Goal: Task Accomplishment & Management: Use online tool/utility

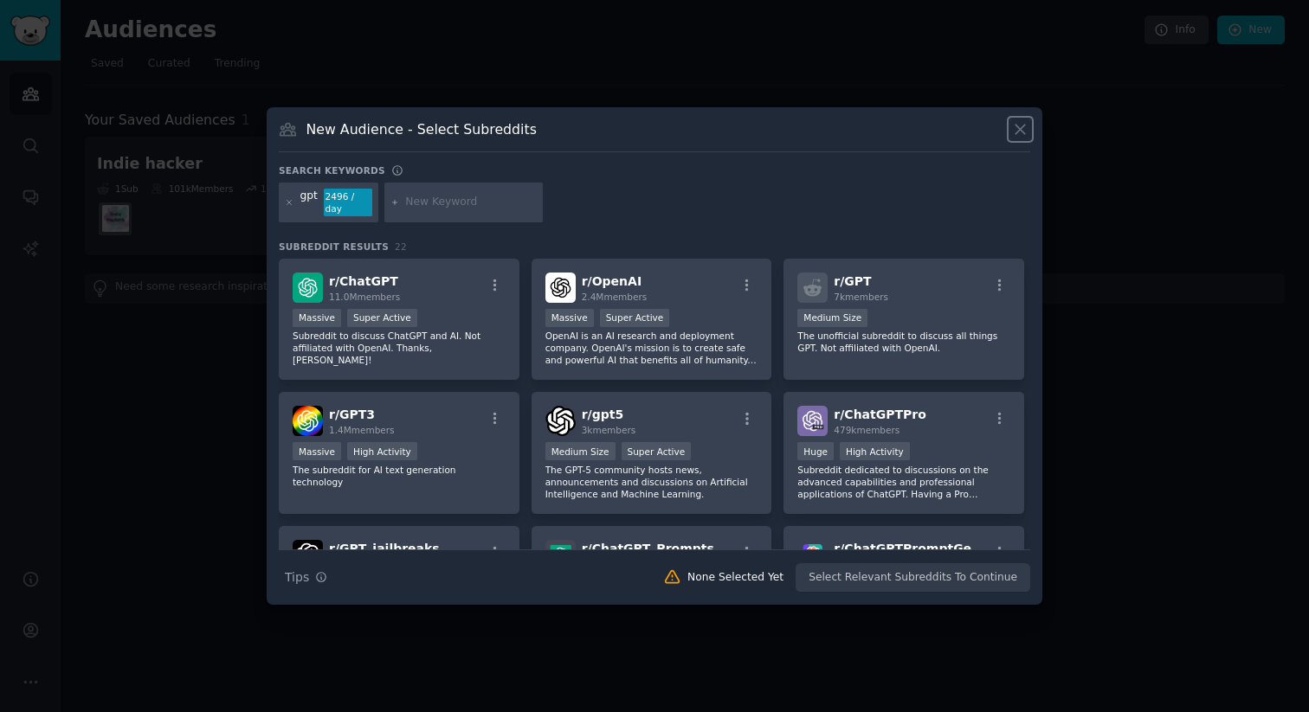
click at [1012, 128] on icon at bounding box center [1020, 129] width 18 height 18
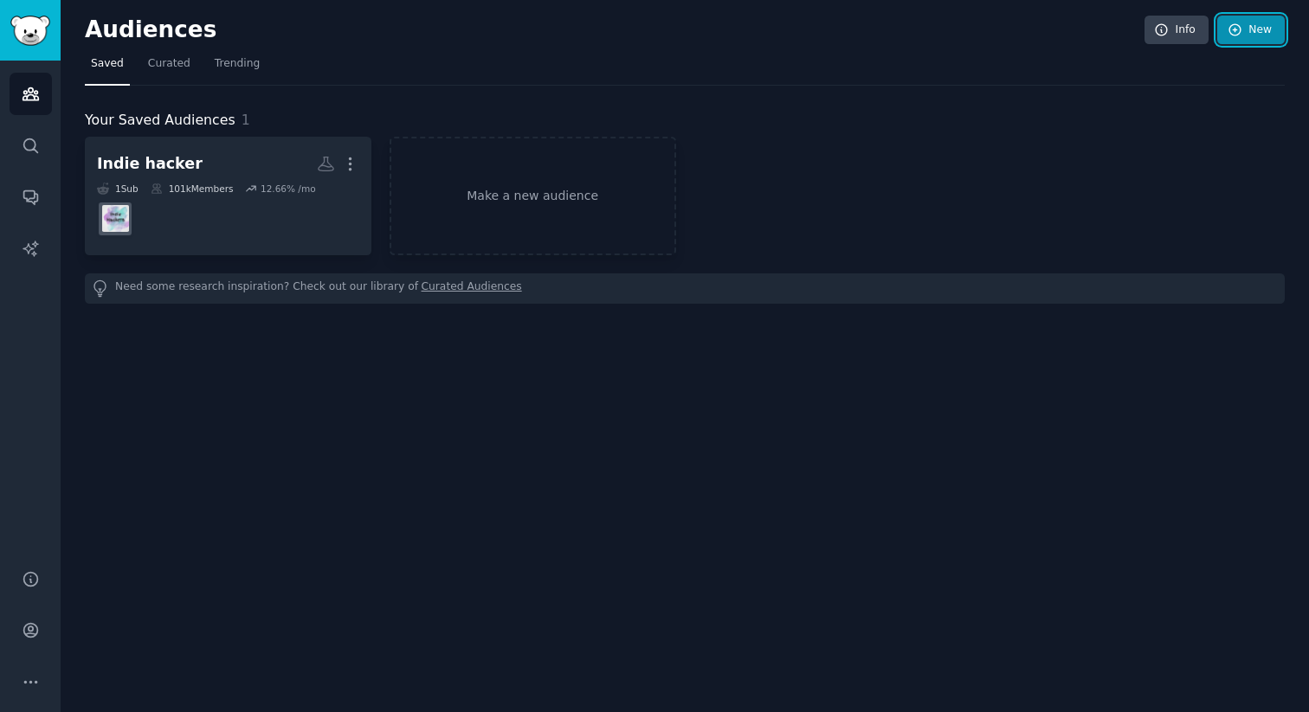
click at [1258, 33] on link "New" at bounding box center [1251, 30] width 68 height 29
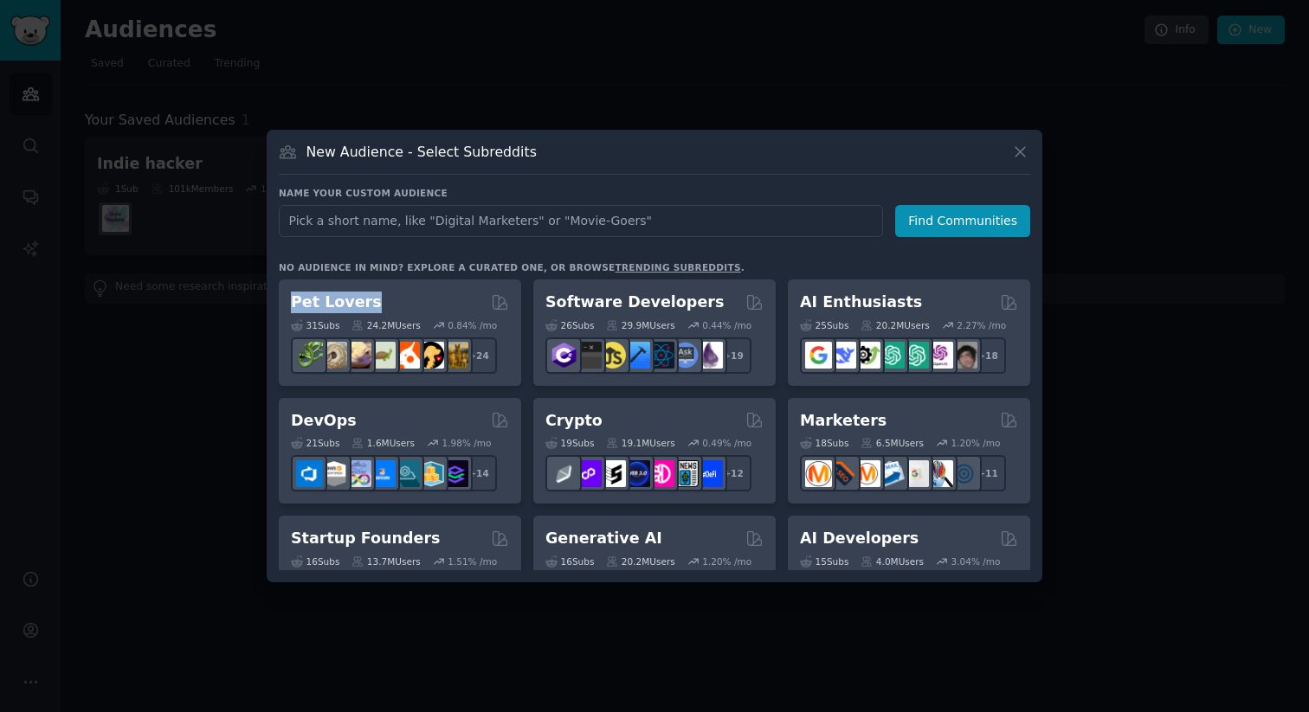
drag, startPoint x: 413, startPoint y: 293, endPoint x: 319, endPoint y: 276, distance: 95.8
click at [319, 259] on div "No audience in mind? Explore a curated one, or browse trending subreddits . Pet…" at bounding box center [654, 415] width 751 height 309
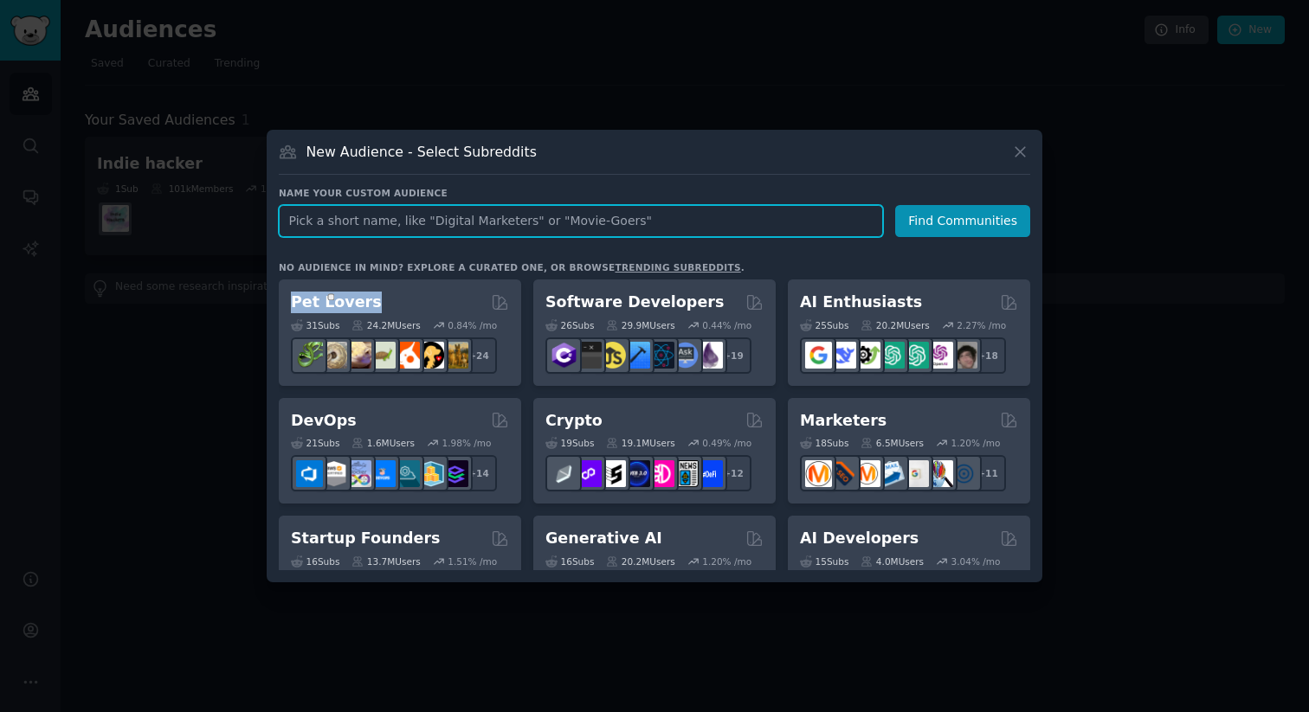
click at [385, 220] on input "text" at bounding box center [581, 221] width 604 height 32
type input "indie"
click button "Find Communities" at bounding box center [962, 221] width 135 height 32
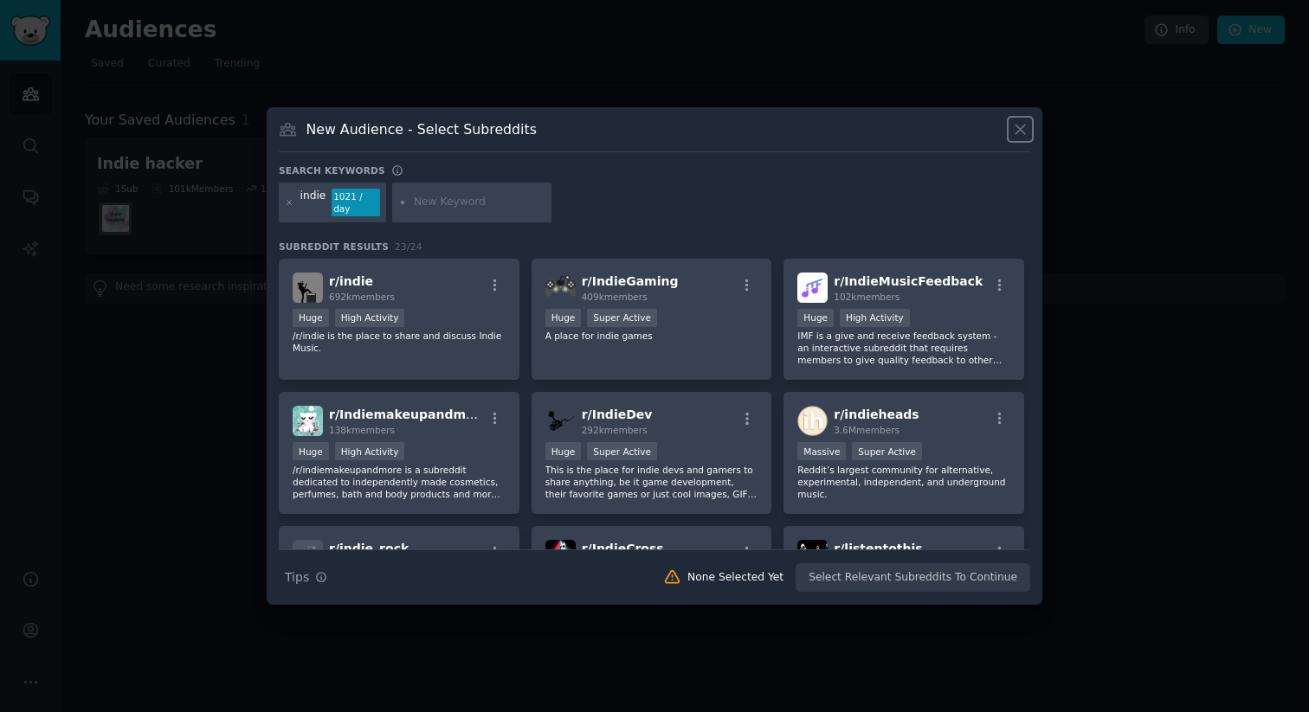
click at [1015, 133] on icon at bounding box center [1020, 129] width 18 height 18
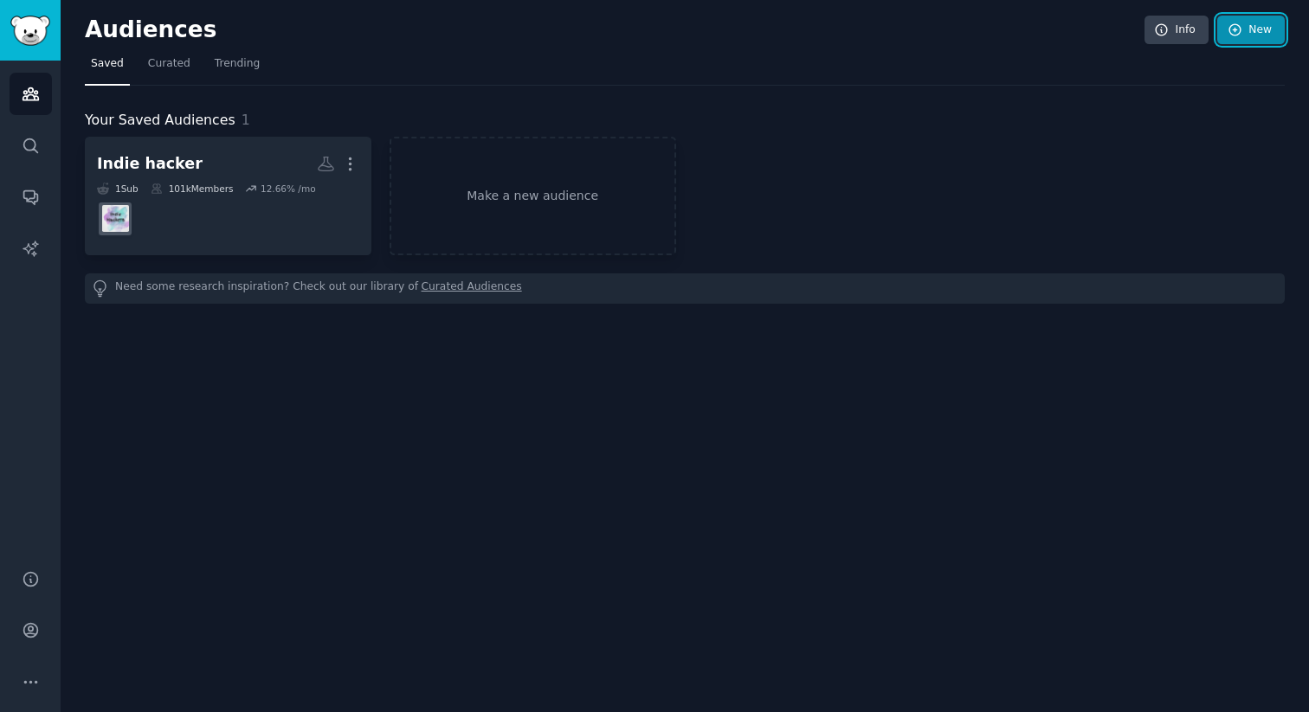
click at [1244, 26] on link "New" at bounding box center [1251, 30] width 68 height 29
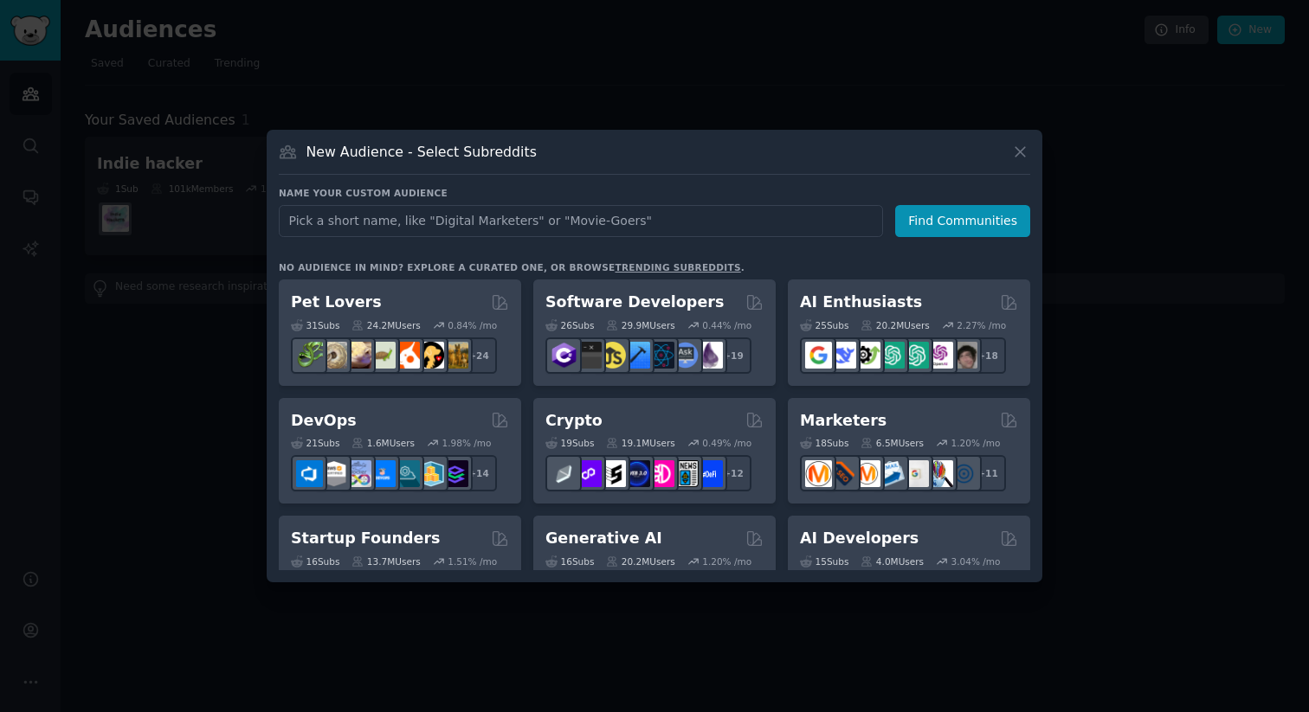
click at [603, 235] on input "text" at bounding box center [581, 221] width 604 height 32
type input "I"
type input "Indie hacker"
click at [995, 217] on button "Find Communities" at bounding box center [962, 221] width 135 height 32
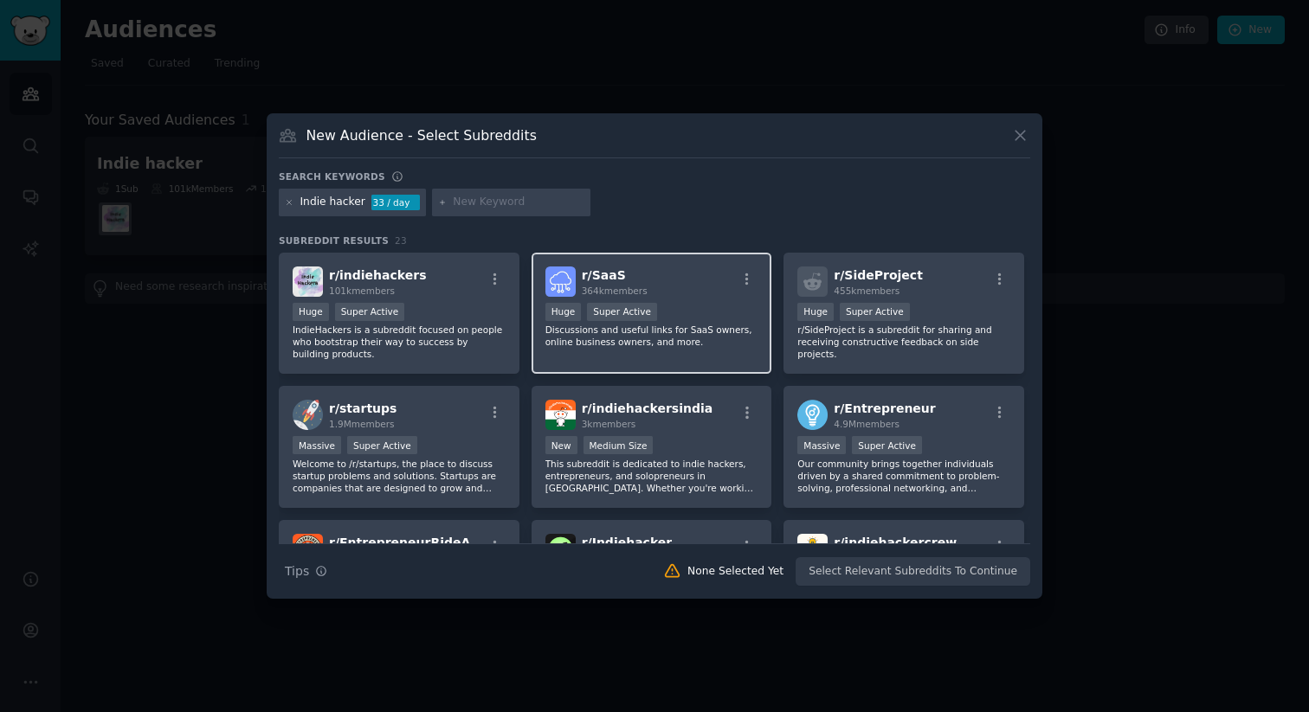
click at [696, 259] on div "r/ SaaS 364k members" at bounding box center [651, 282] width 213 height 30
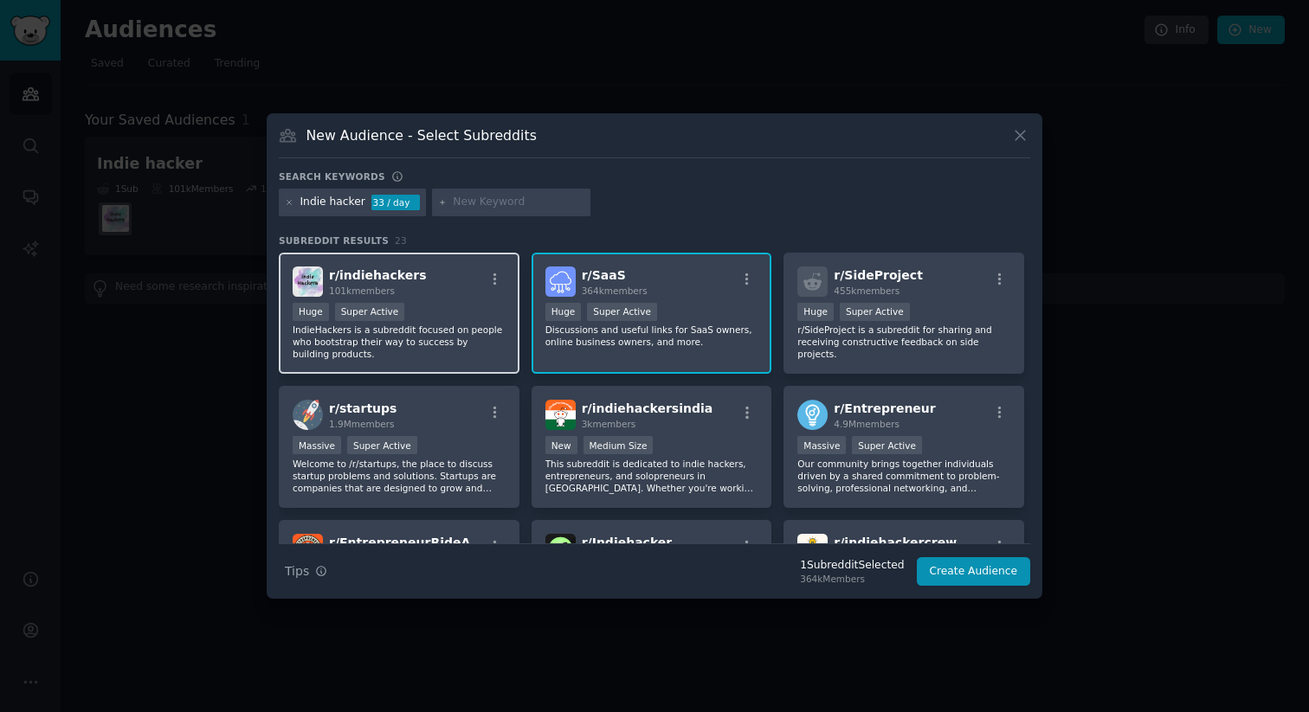
click at [449, 259] on div "Huge Super Active" at bounding box center [399, 314] width 213 height 22
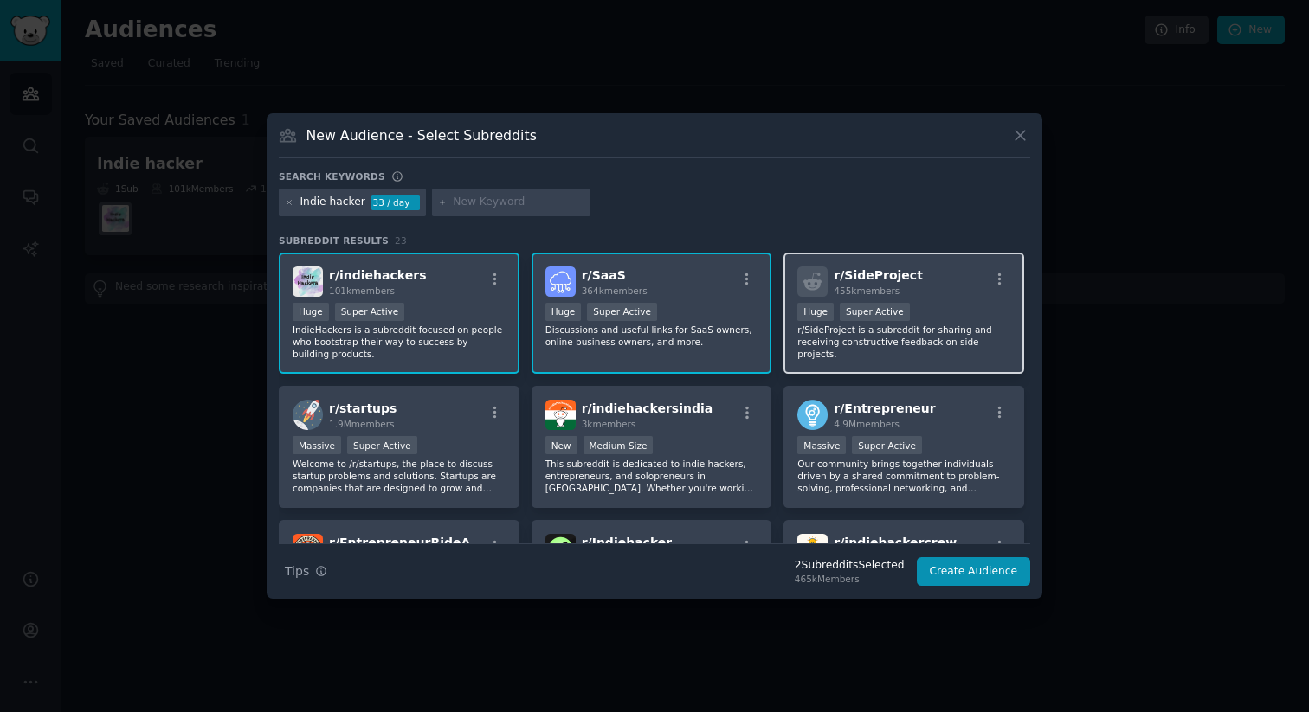
click at [934, 259] on div "r/ SideProject 455k members" at bounding box center [903, 282] width 213 height 30
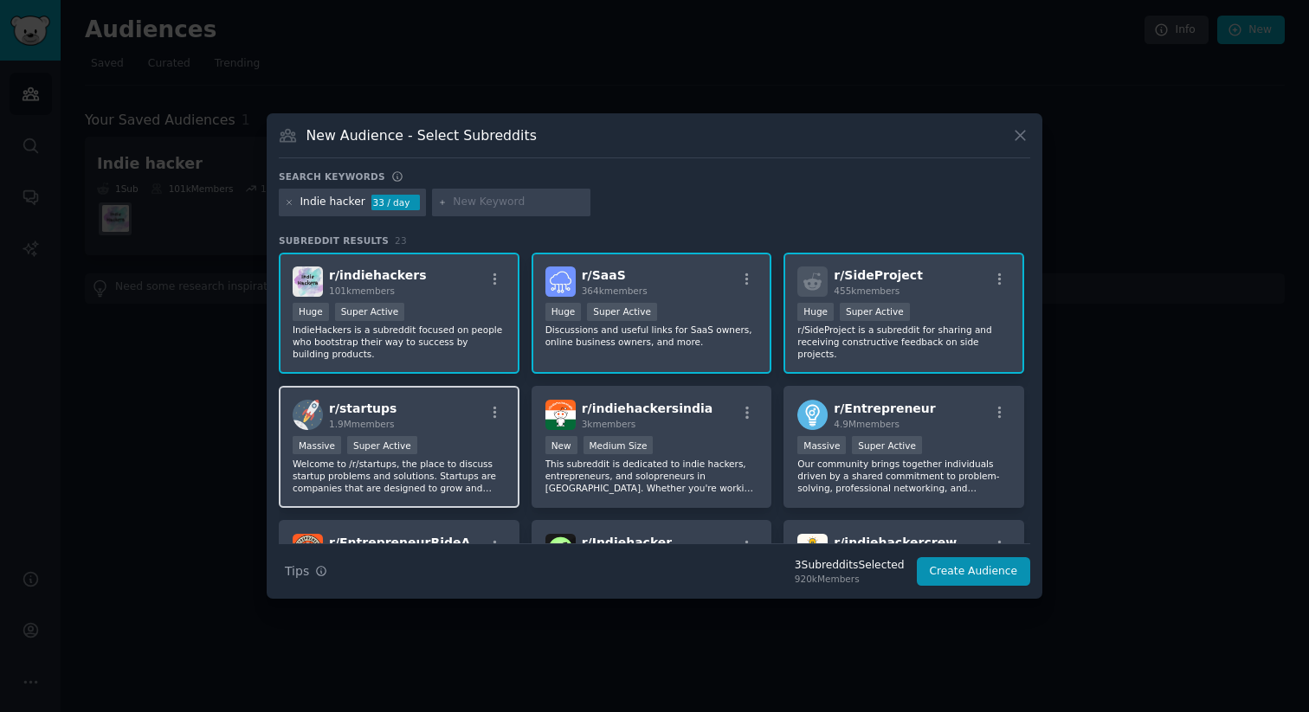
click at [451, 259] on div "r/ startups 1.9M members" at bounding box center [399, 415] width 213 height 30
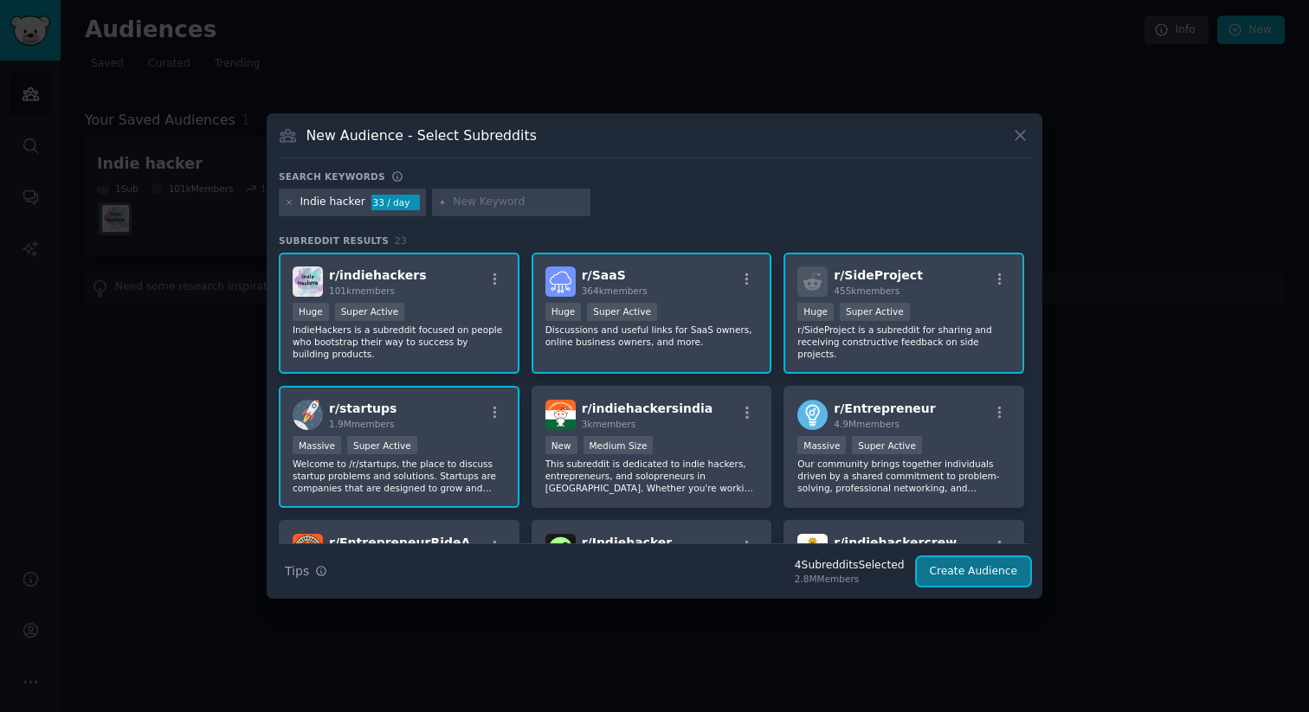
click at [979, 259] on button "Create Audience" at bounding box center [974, 571] width 114 height 29
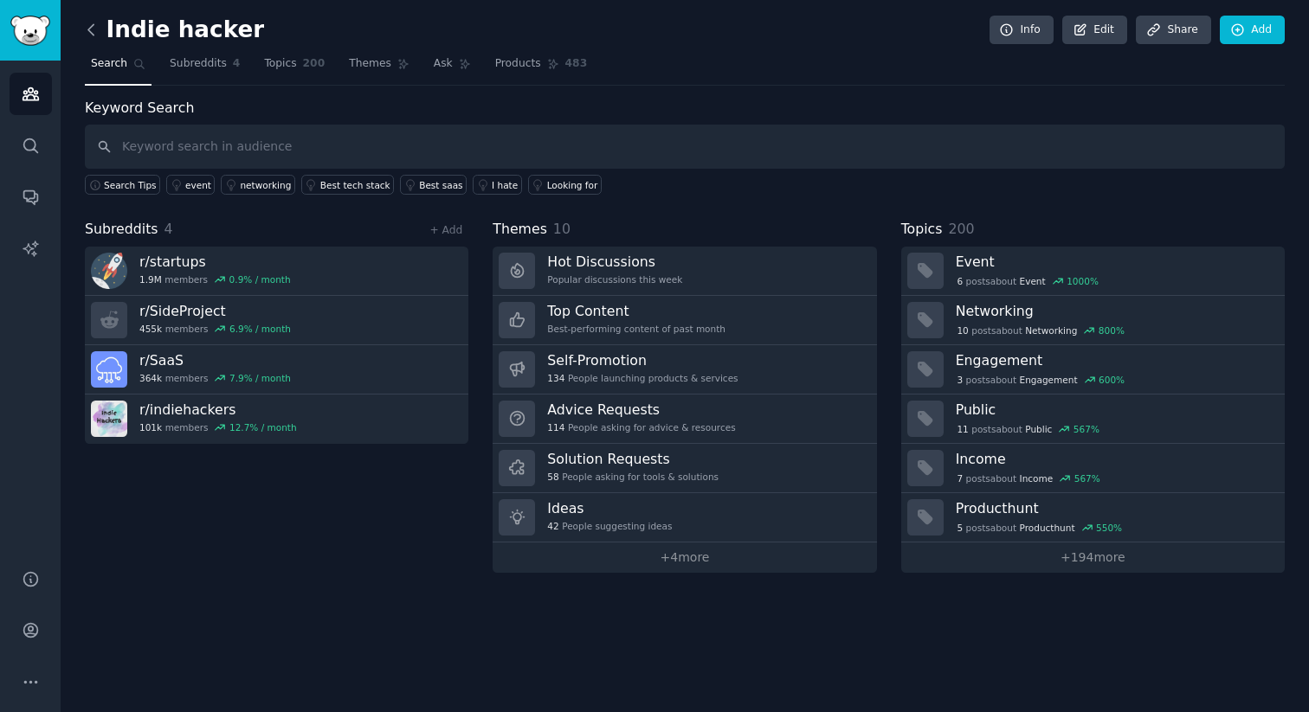
click at [88, 24] on icon at bounding box center [91, 30] width 18 height 18
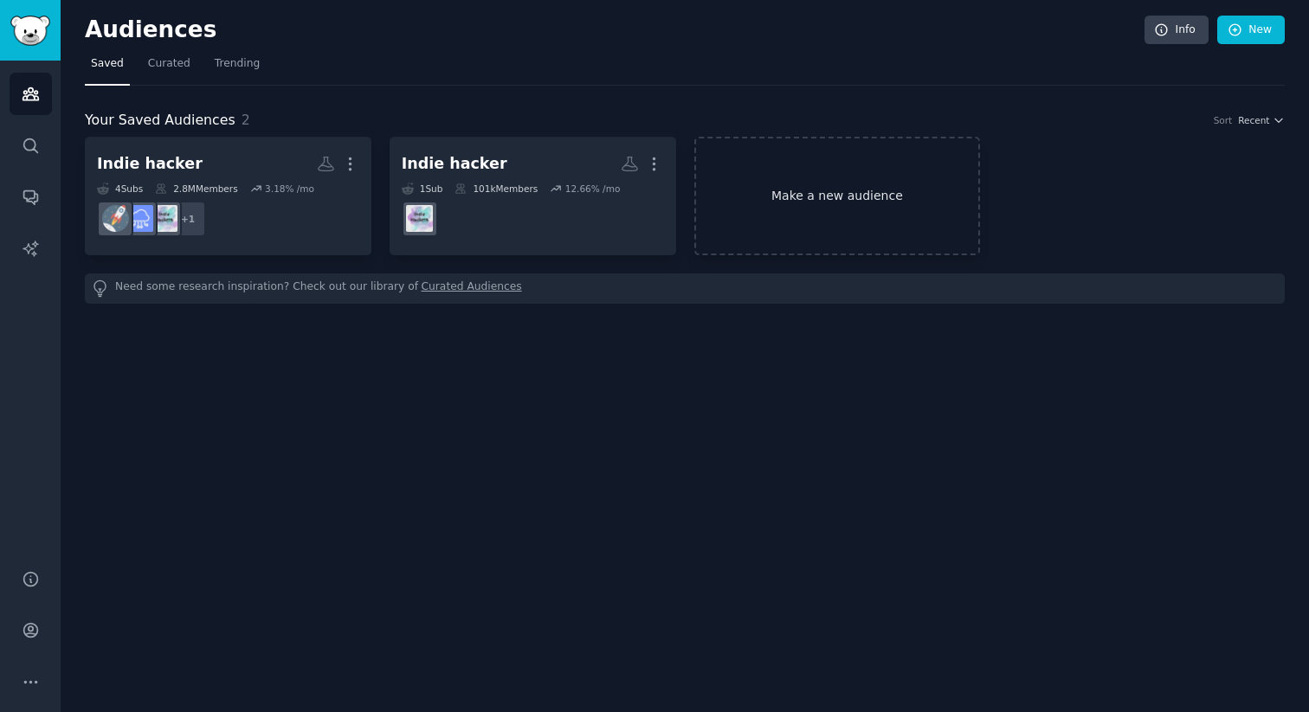
click at [903, 177] on link "Make a new audience" at bounding box center [837, 196] width 287 height 119
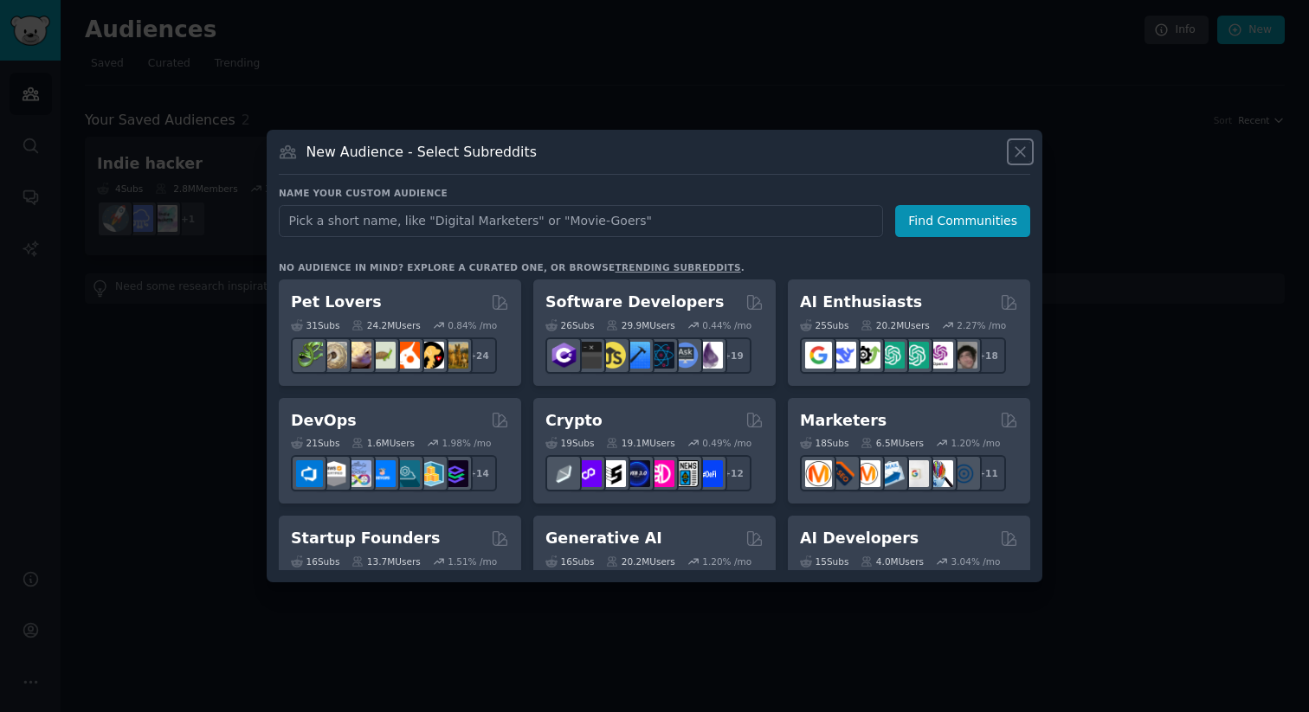
click at [1016, 145] on icon at bounding box center [1020, 152] width 18 height 18
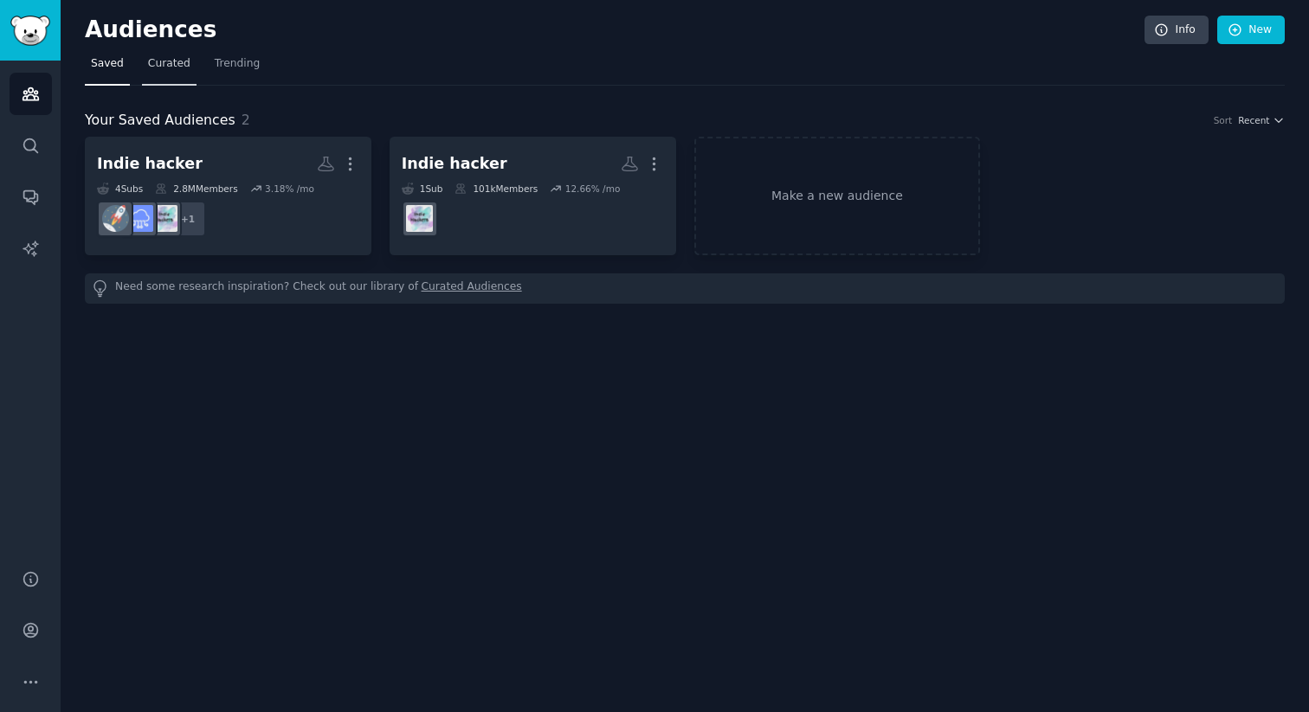
click at [172, 73] on link "Curated" at bounding box center [169, 67] width 55 height 35
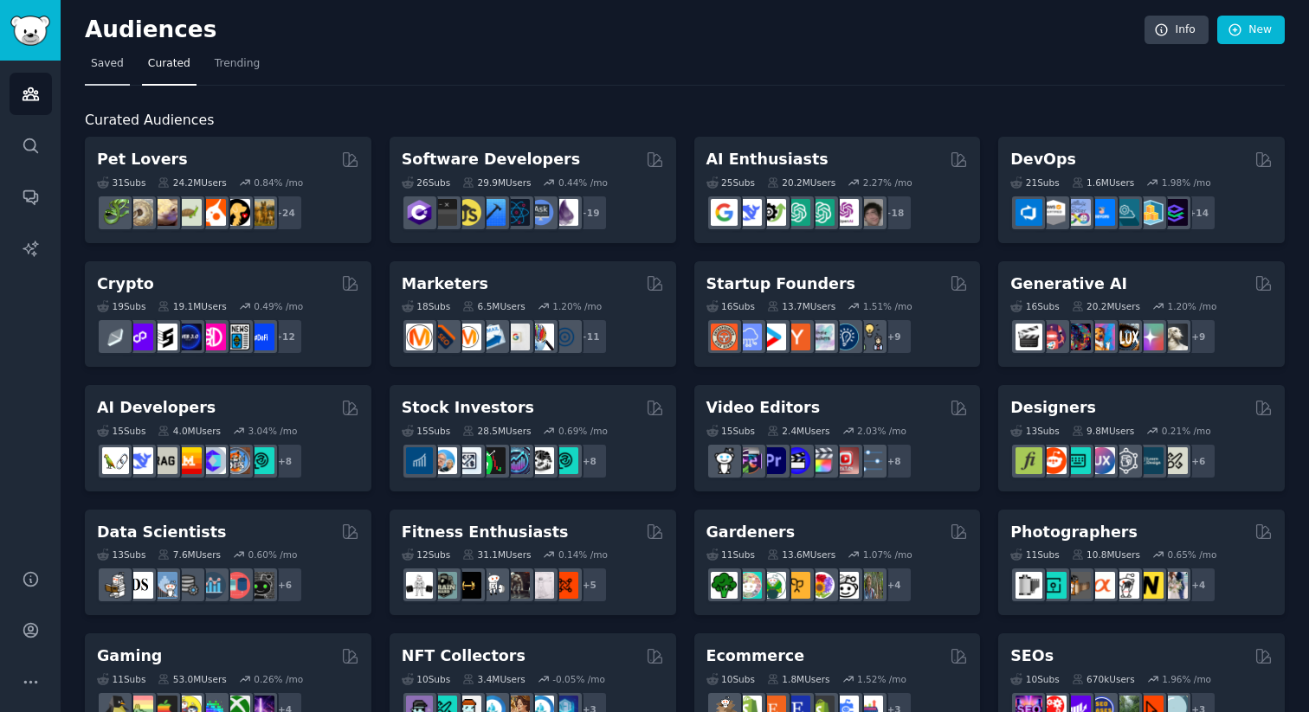
click at [96, 67] on span "Saved" at bounding box center [107, 64] width 33 height 16
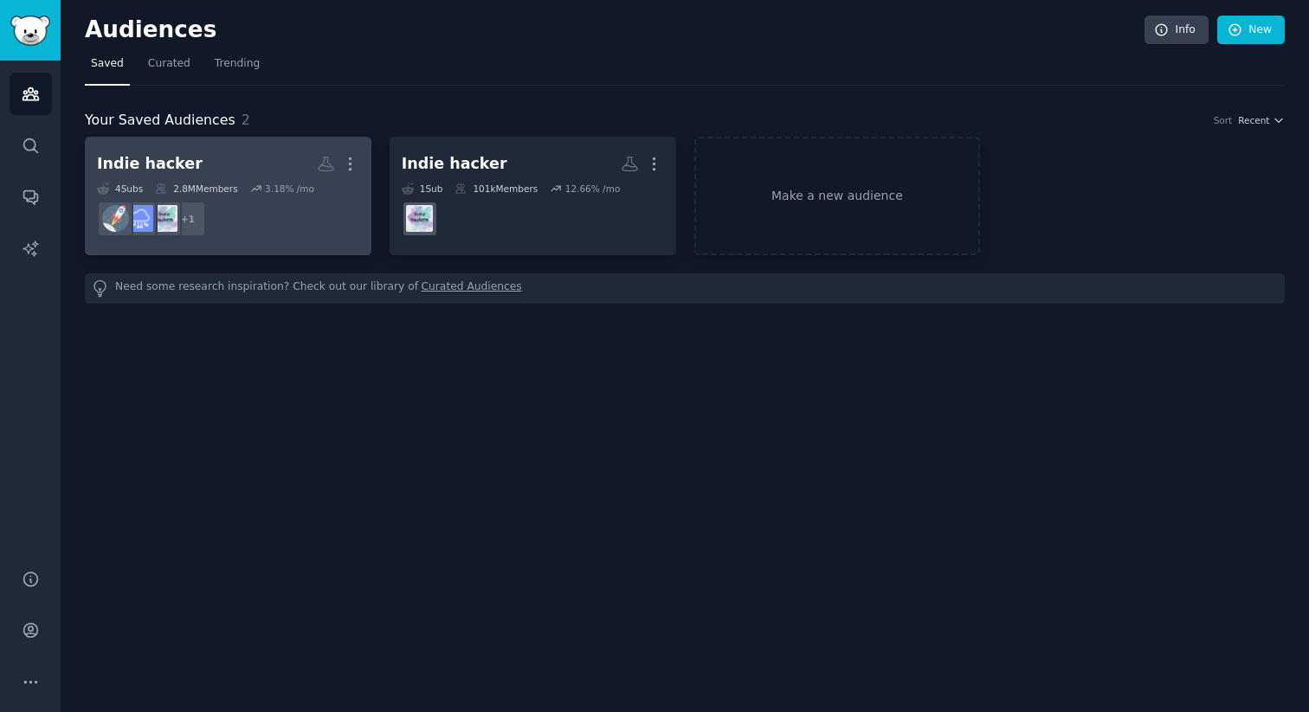
click at [255, 147] on link "Indie hacker Custom Audience More 4 Sub s 2.8M Members 3.18 % /mo + 1" at bounding box center [228, 196] width 287 height 119
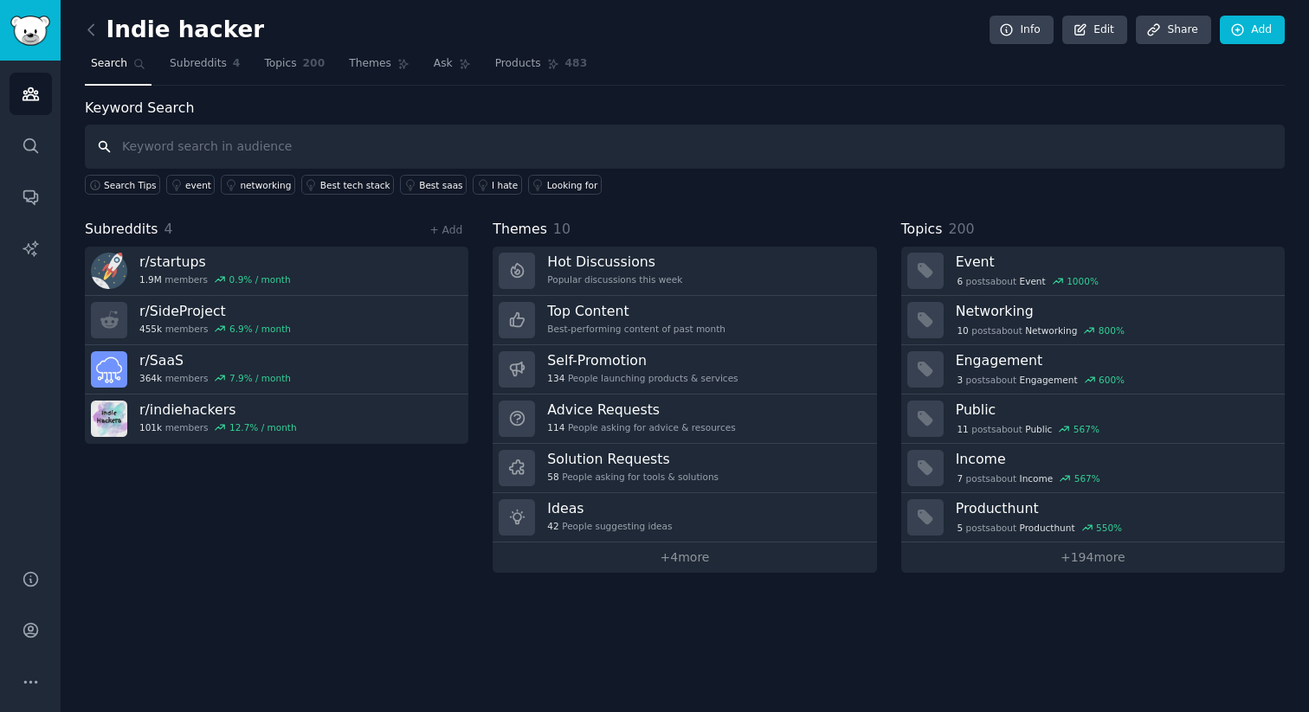
click at [230, 146] on input "text" at bounding box center [685, 147] width 1200 height 44
click at [449, 238] on div "+ Add" at bounding box center [445, 230] width 45 height 18
click at [455, 229] on link "+ Add" at bounding box center [445, 230] width 33 height 12
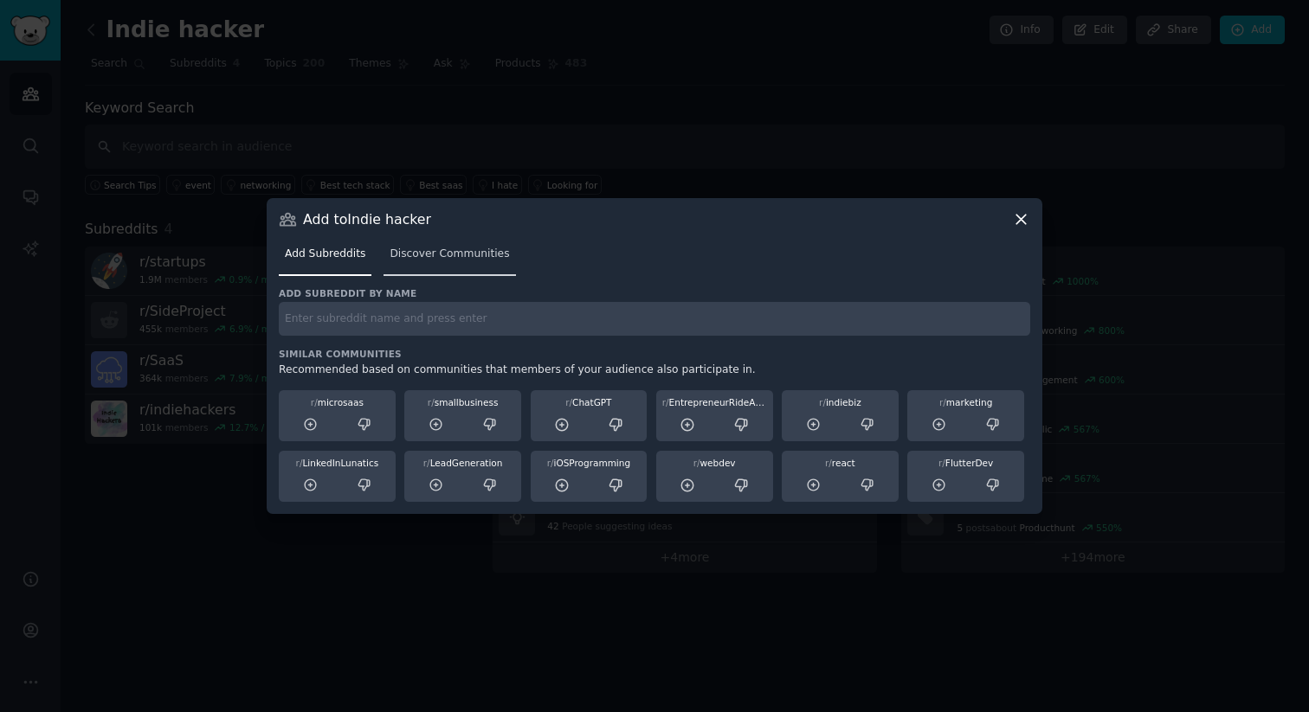
click at [455, 248] on span "Discover Communities" at bounding box center [449, 255] width 119 height 16
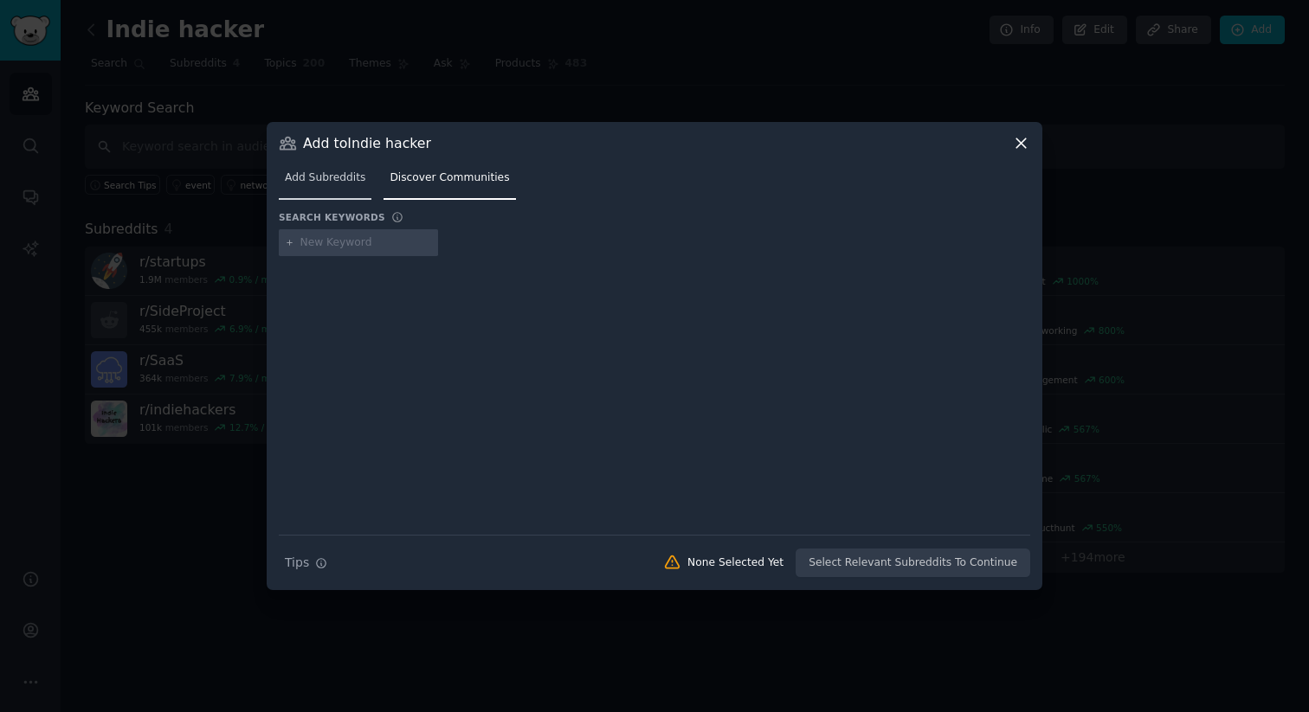
click at [314, 165] on link "Add Subreddits" at bounding box center [325, 181] width 93 height 35
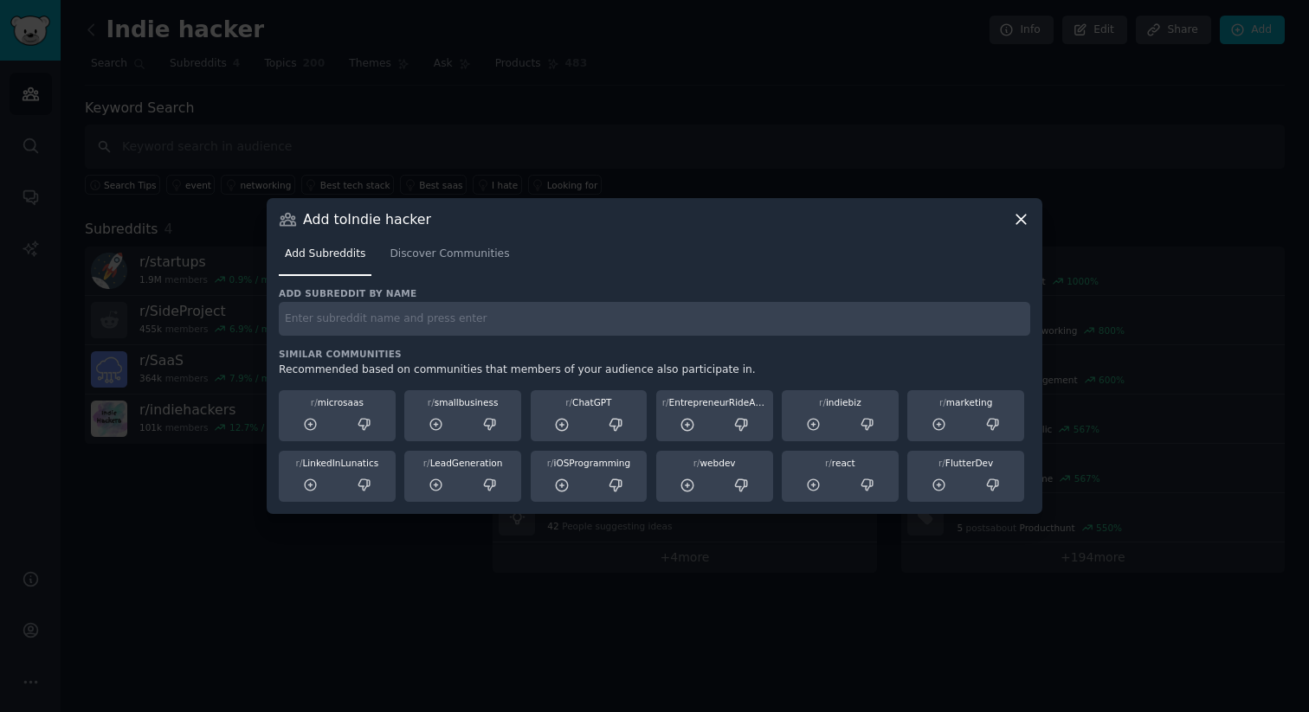
click at [1023, 221] on icon at bounding box center [1021, 220] width 10 height 10
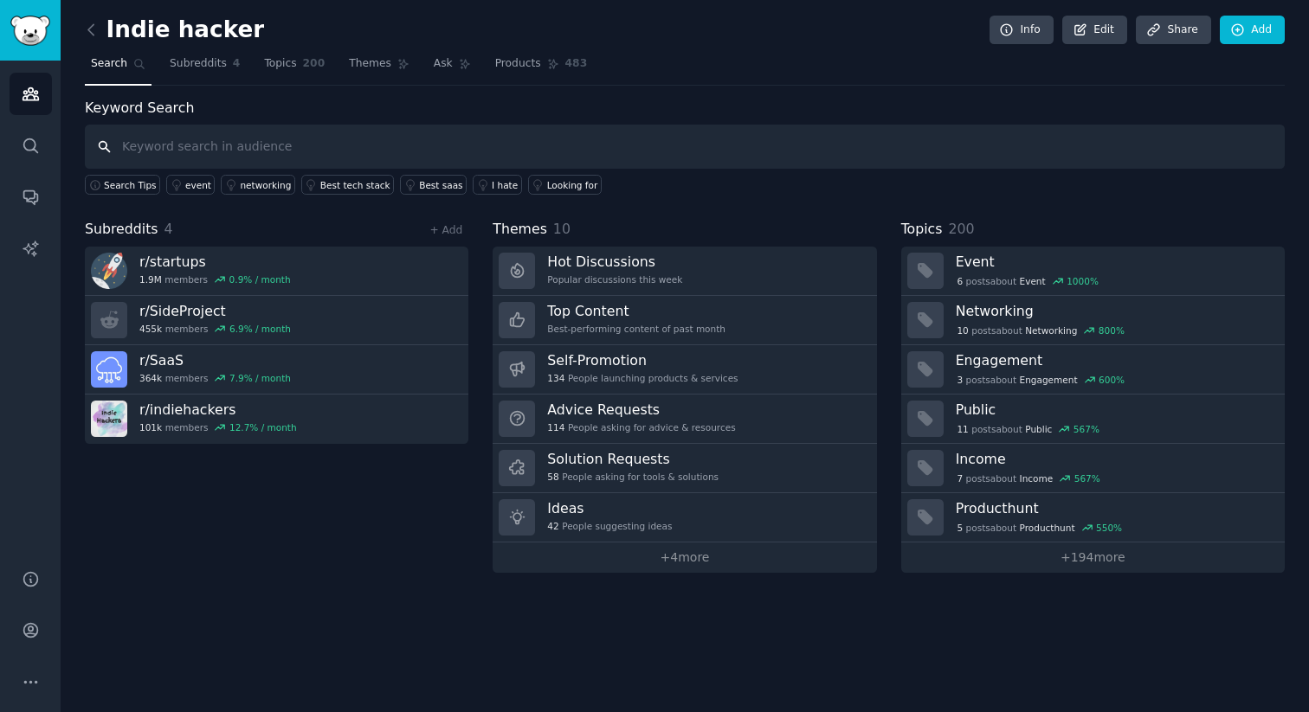
click at [174, 147] on input "text" at bounding box center [685, 147] width 1200 height 44
click at [85, 31] on icon at bounding box center [91, 30] width 18 height 18
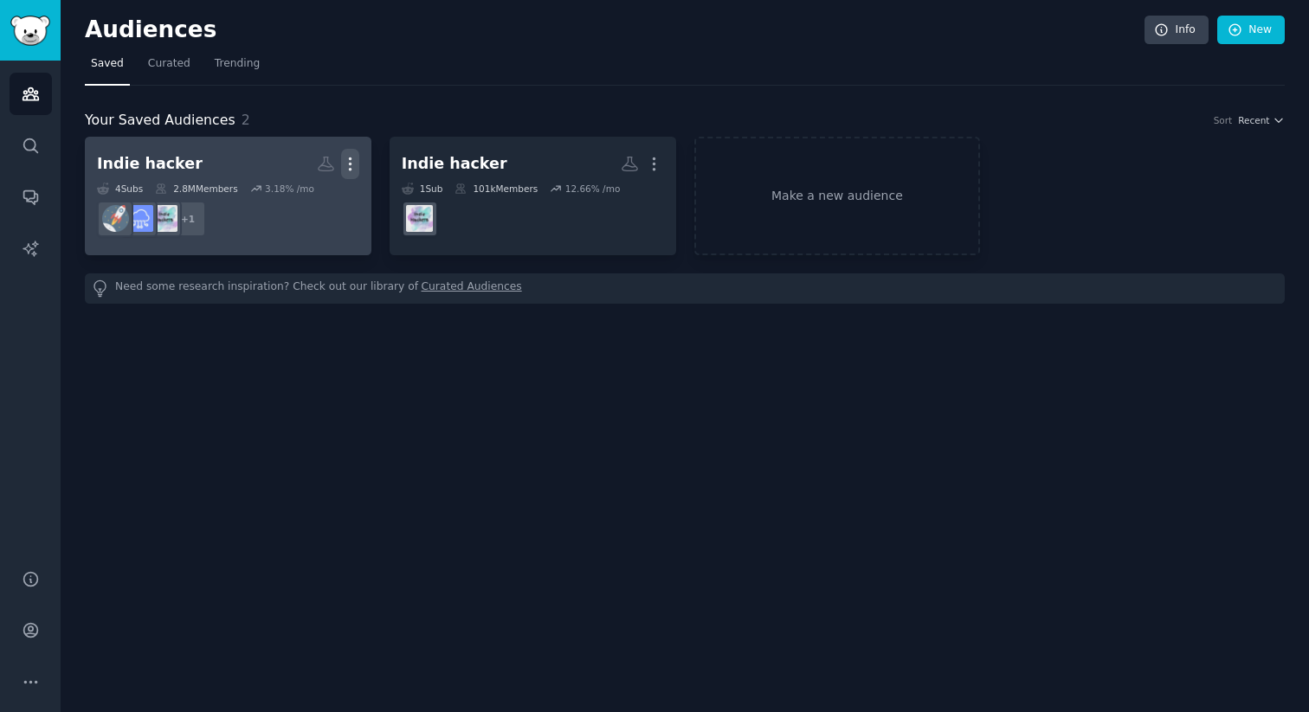
click at [345, 151] on button "More" at bounding box center [350, 164] width 18 height 30
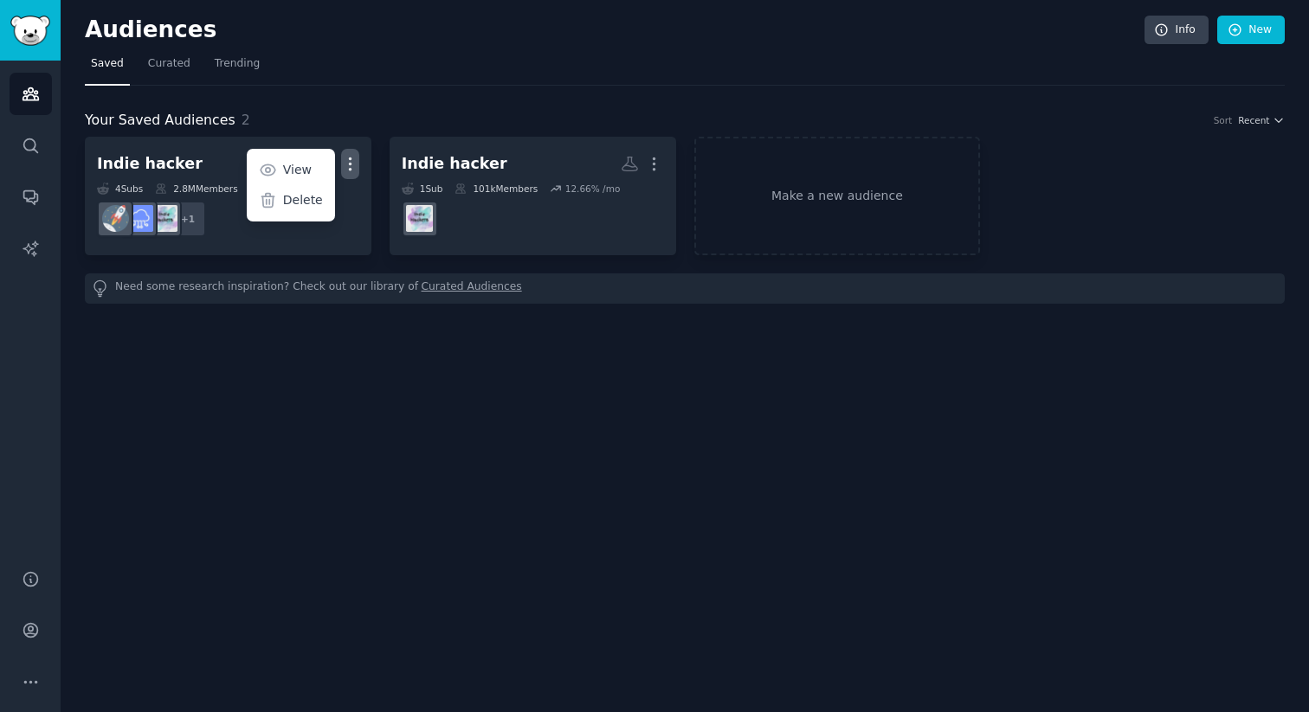
click at [508, 259] on div "Audiences Info New Saved Curated Trending Your Saved Audiences 2 Sort Recent In…" at bounding box center [685, 356] width 1248 height 712
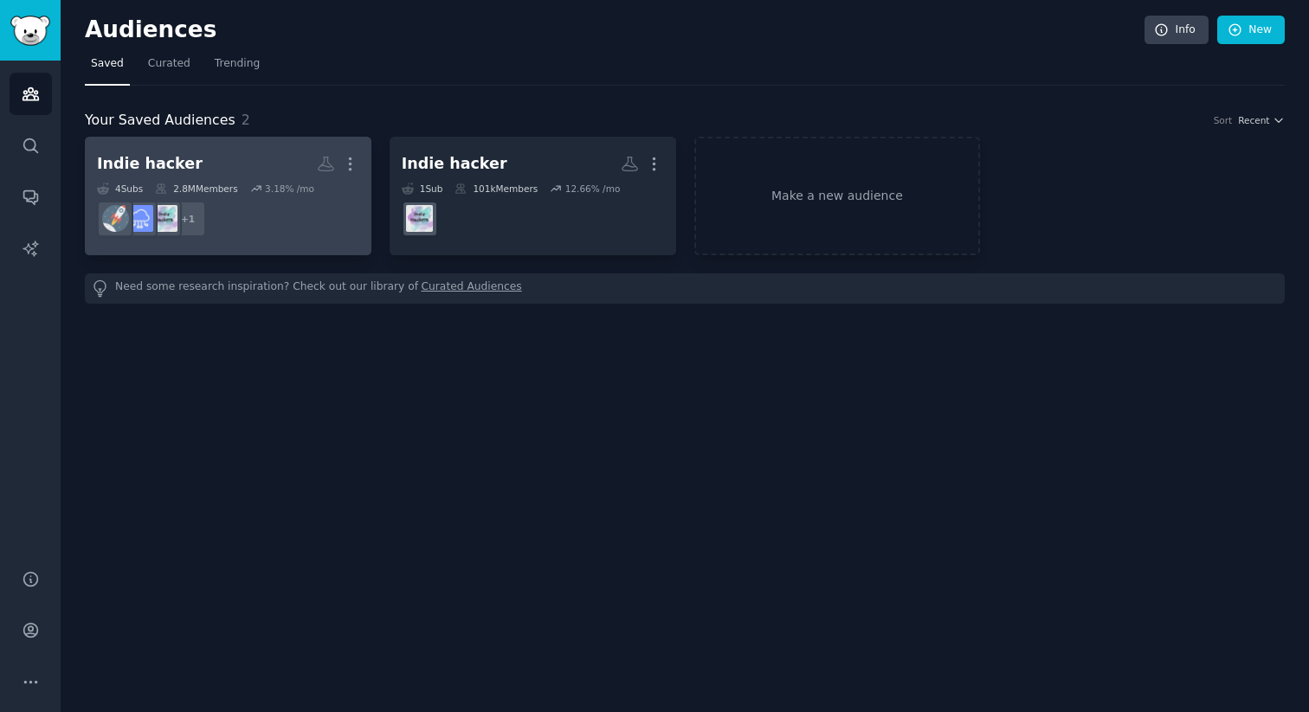
click at [261, 139] on link "Indie hacker More 4 Sub s 2.8M Members 3.18 % /mo + 1" at bounding box center [228, 196] width 287 height 119
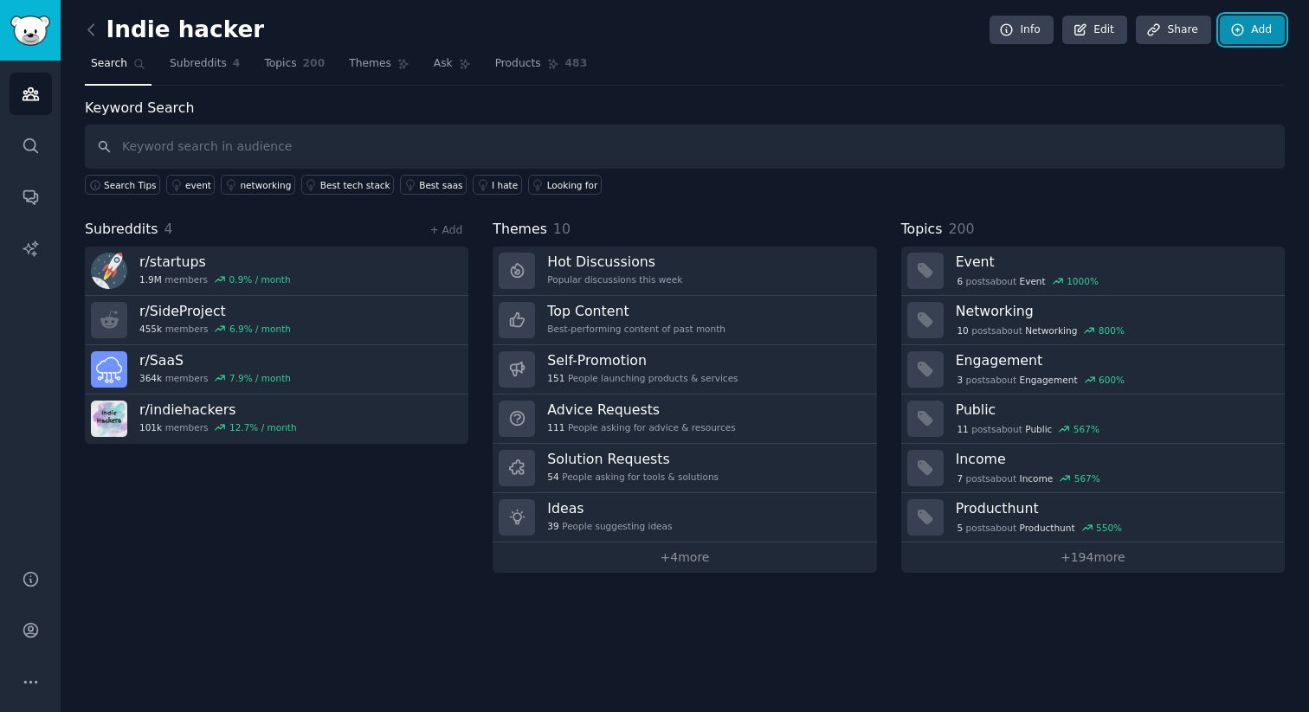
click at [1242, 25] on icon at bounding box center [1238, 31] width 16 height 16
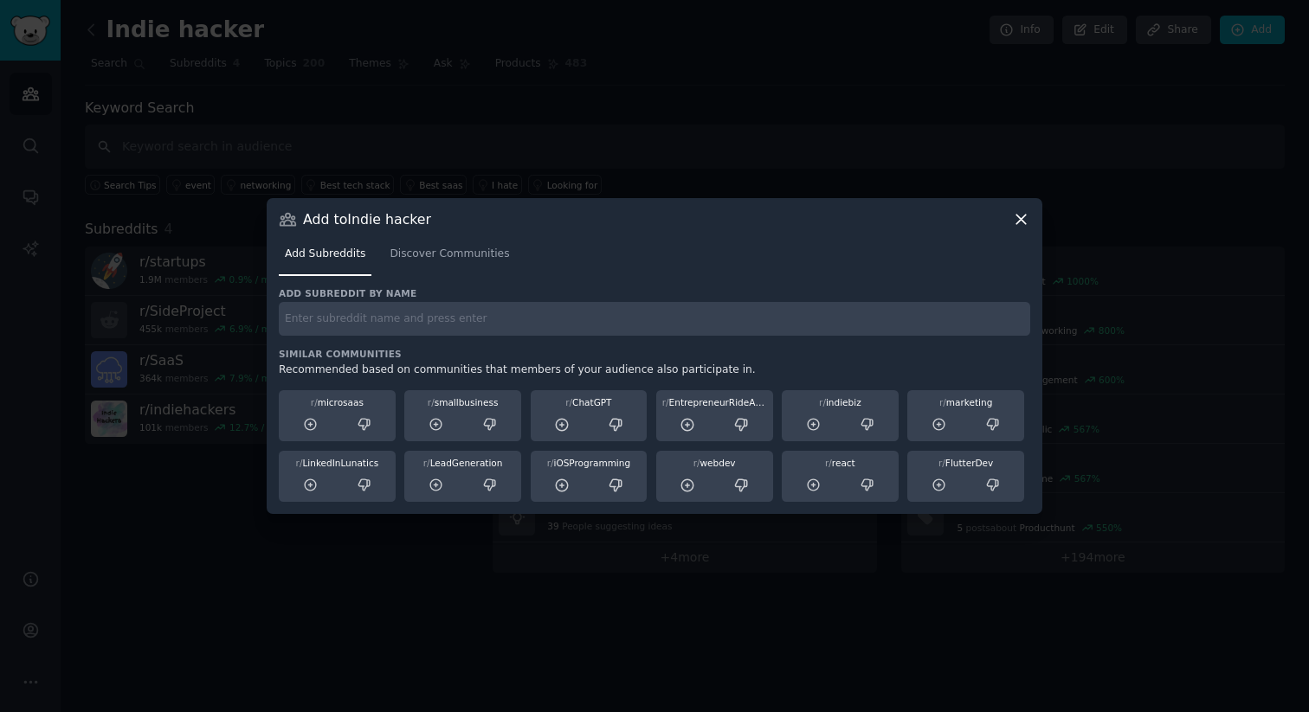
click at [1024, 218] on icon at bounding box center [1021, 219] width 18 height 18
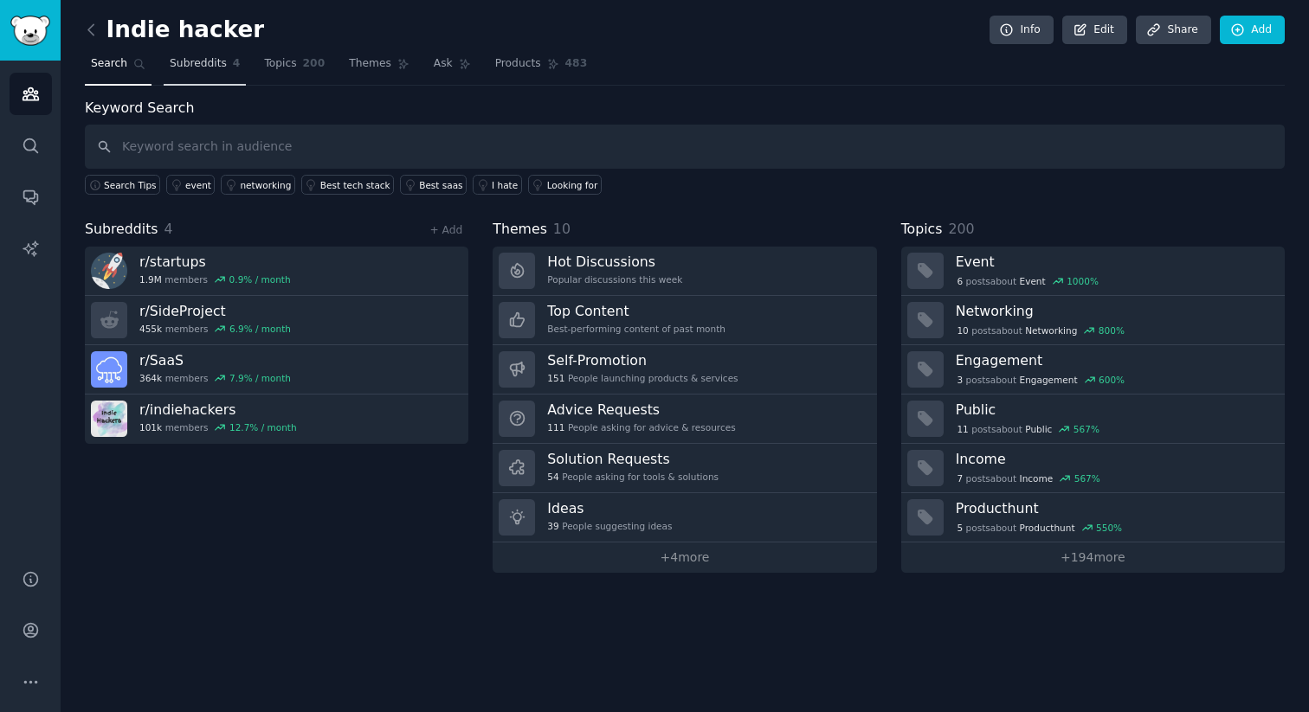
click at [197, 62] on span "Subreddits" at bounding box center [198, 64] width 57 height 16
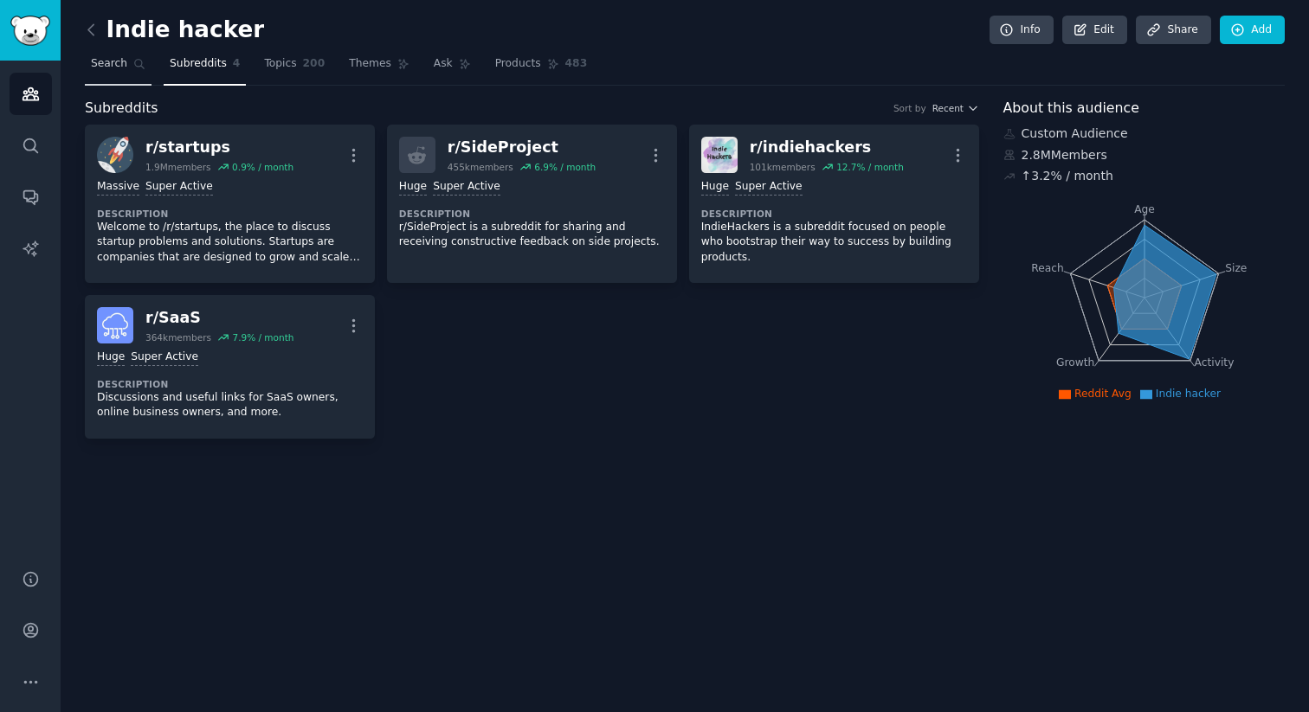
click at [100, 70] on span "Search" at bounding box center [109, 64] width 36 height 16
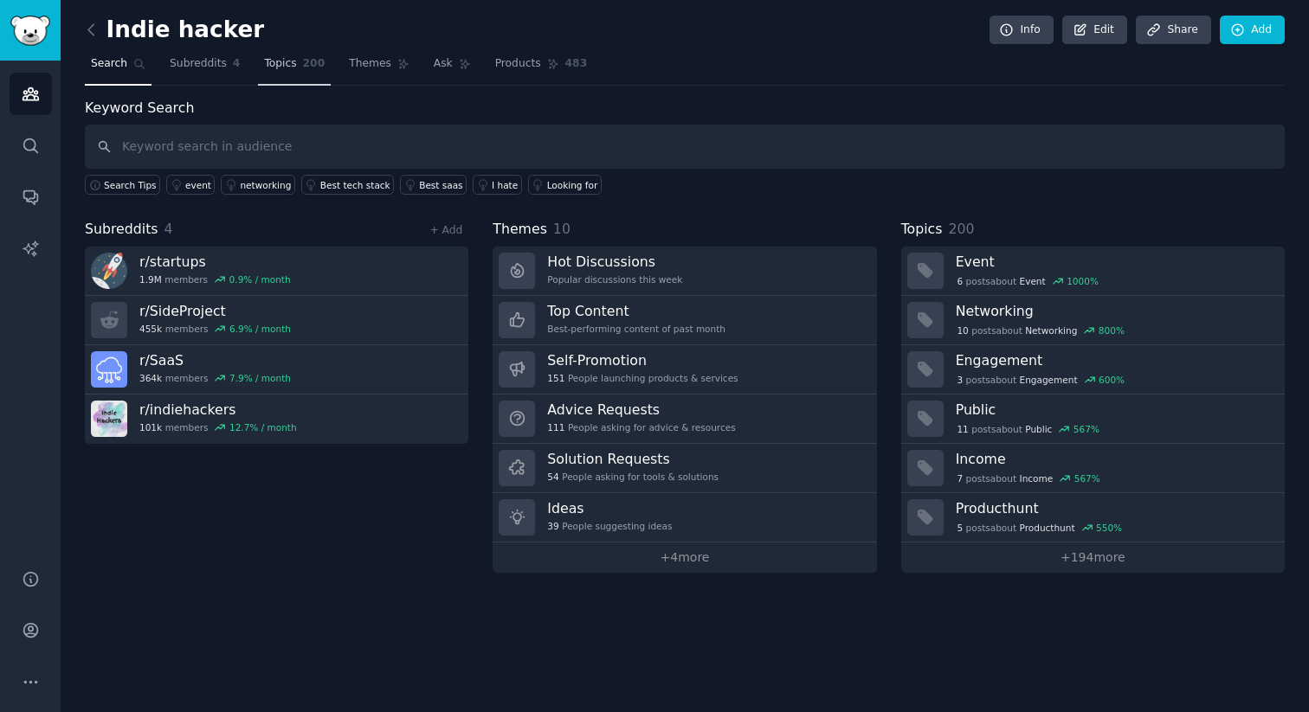
click at [284, 61] on span "Topics" at bounding box center [280, 64] width 32 height 16
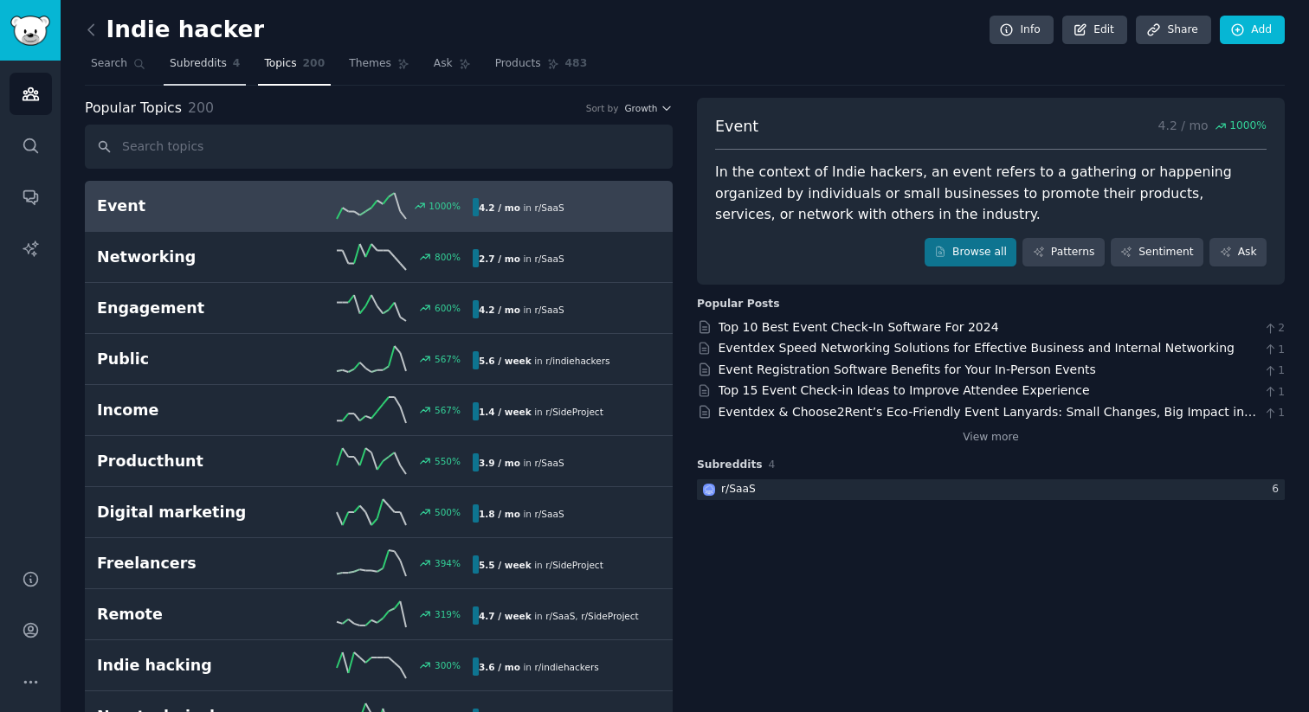
click at [209, 66] on span "Subreddits" at bounding box center [198, 64] width 57 height 16
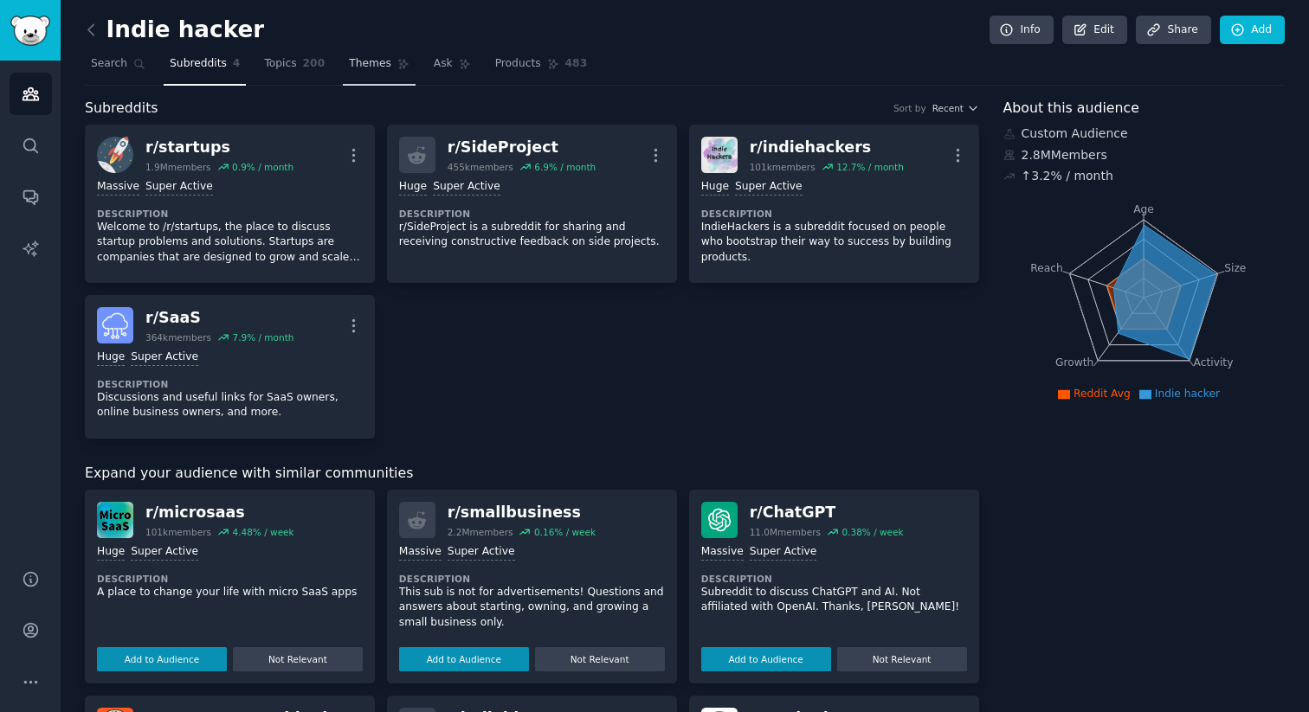
click at [383, 61] on span "Themes" at bounding box center [370, 64] width 42 height 16
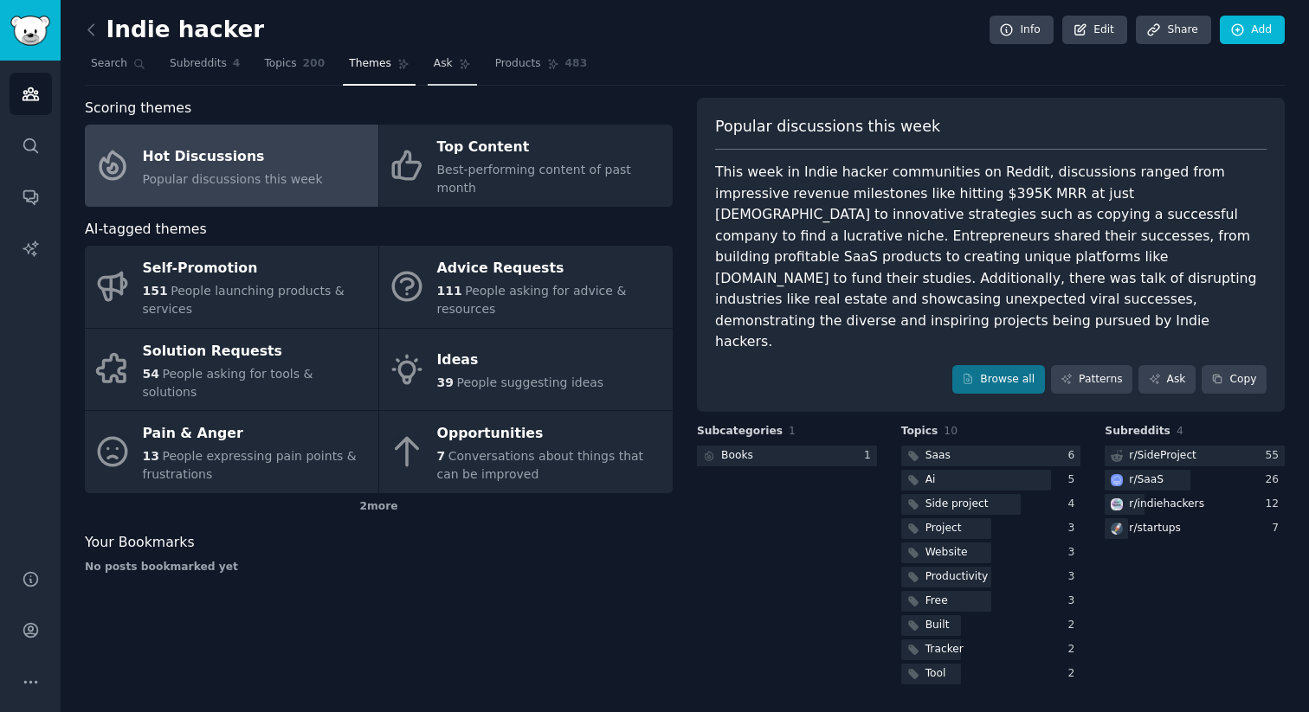
click at [434, 65] on span "Ask" at bounding box center [443, 64] width 19 height 16
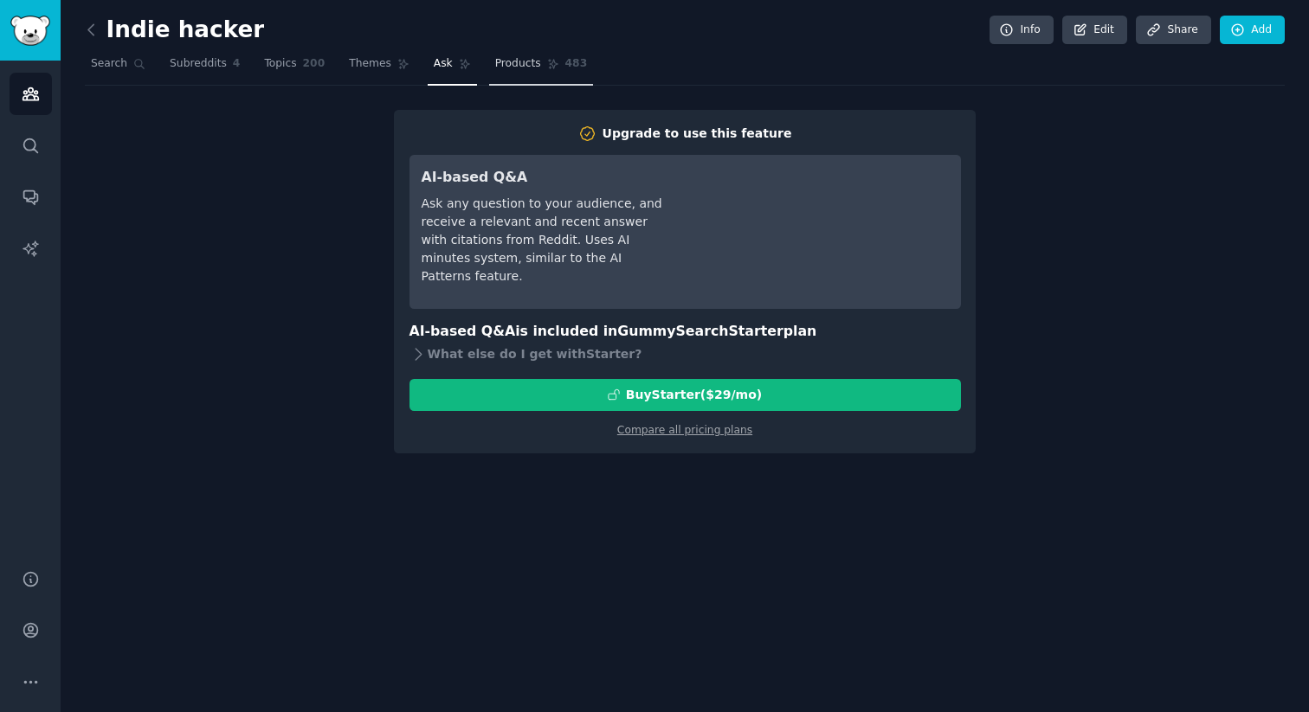
click at [511, 63] on span "Products" at bounding box center [518, 64] width 46 height 16
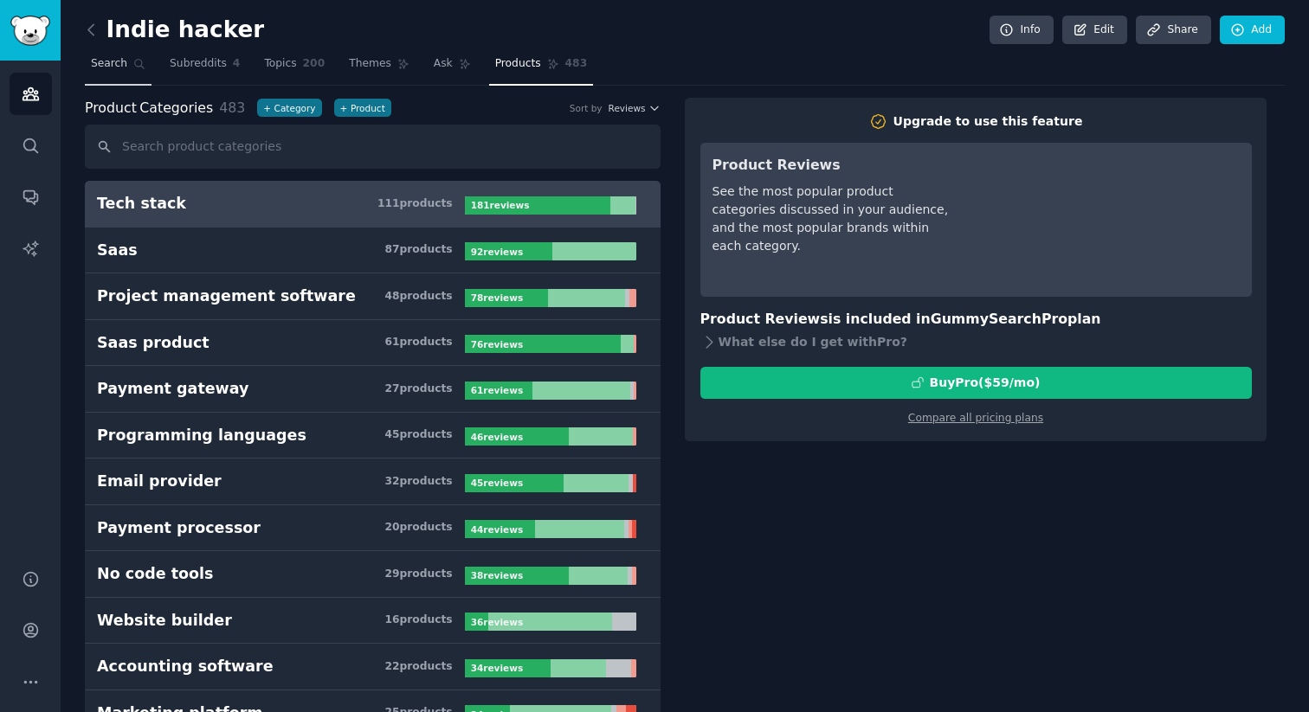
click at [109, 63] on span "Search" at bounding box center [109, 64] width 36 height 16
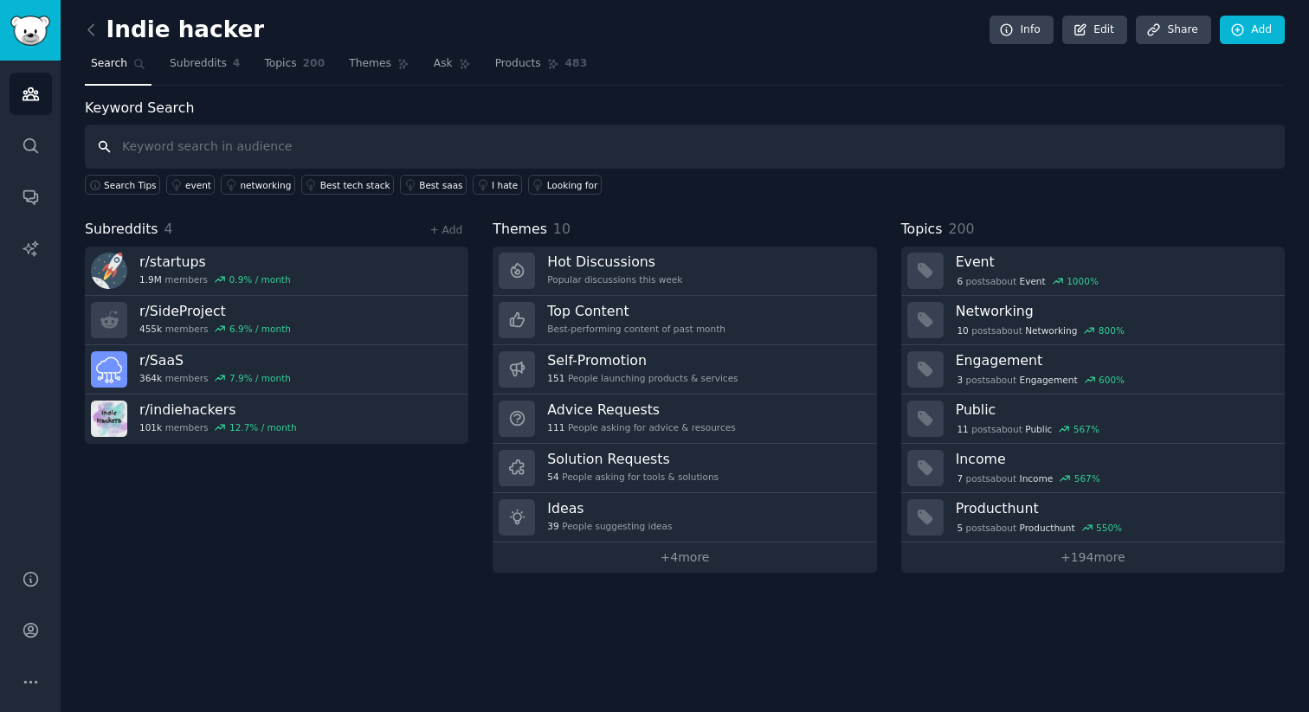
click at [238, 154] on input "text" at bounding box center [685, 147] width 1200 height 44
